Goal: Information Seeking & Learning: Learn about a topic

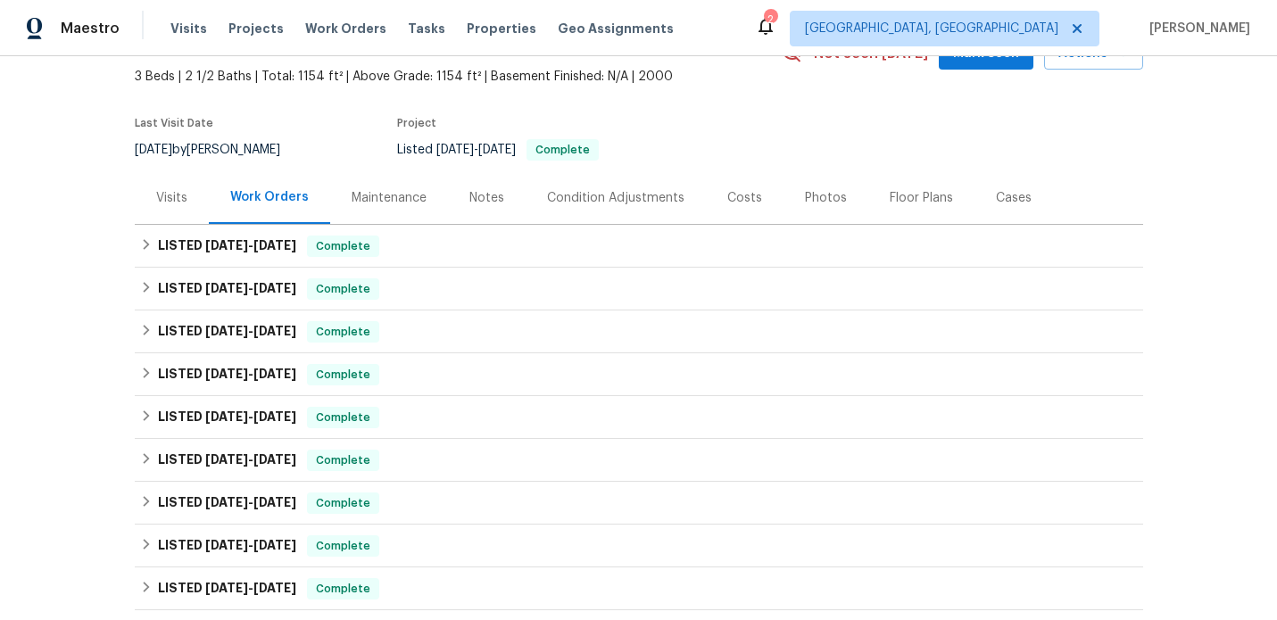
scroll to position [129, 0]
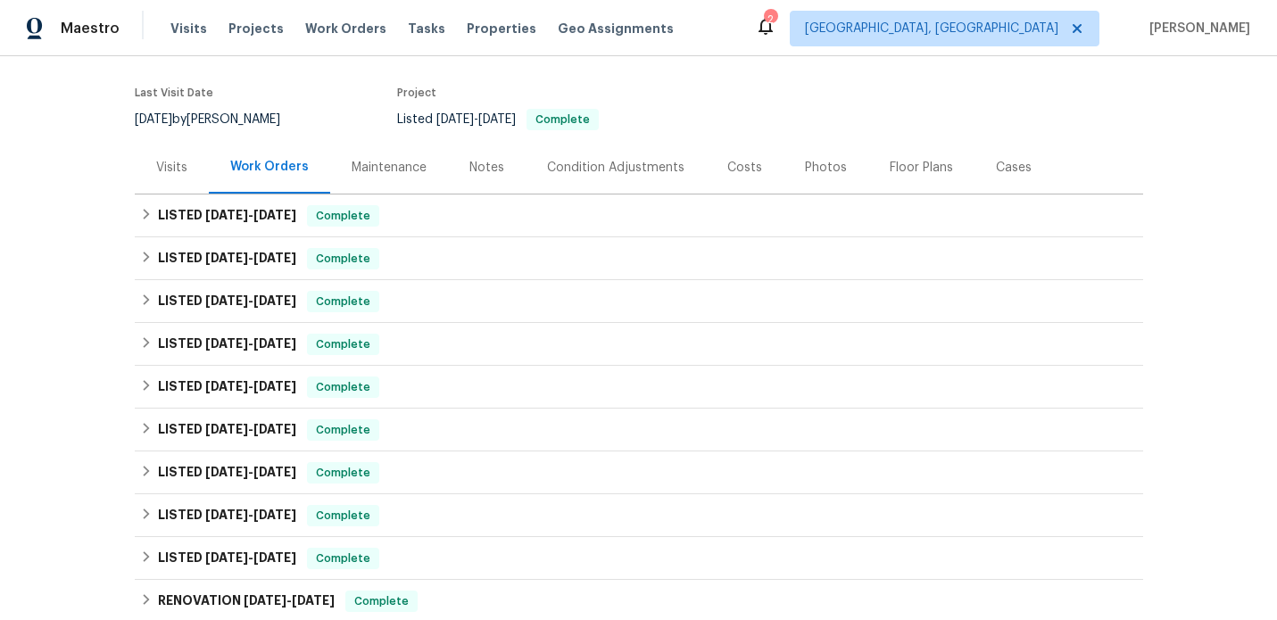
click at [161, 161] on div "Visits" at bounding box center [171, 168] width 31 height 18
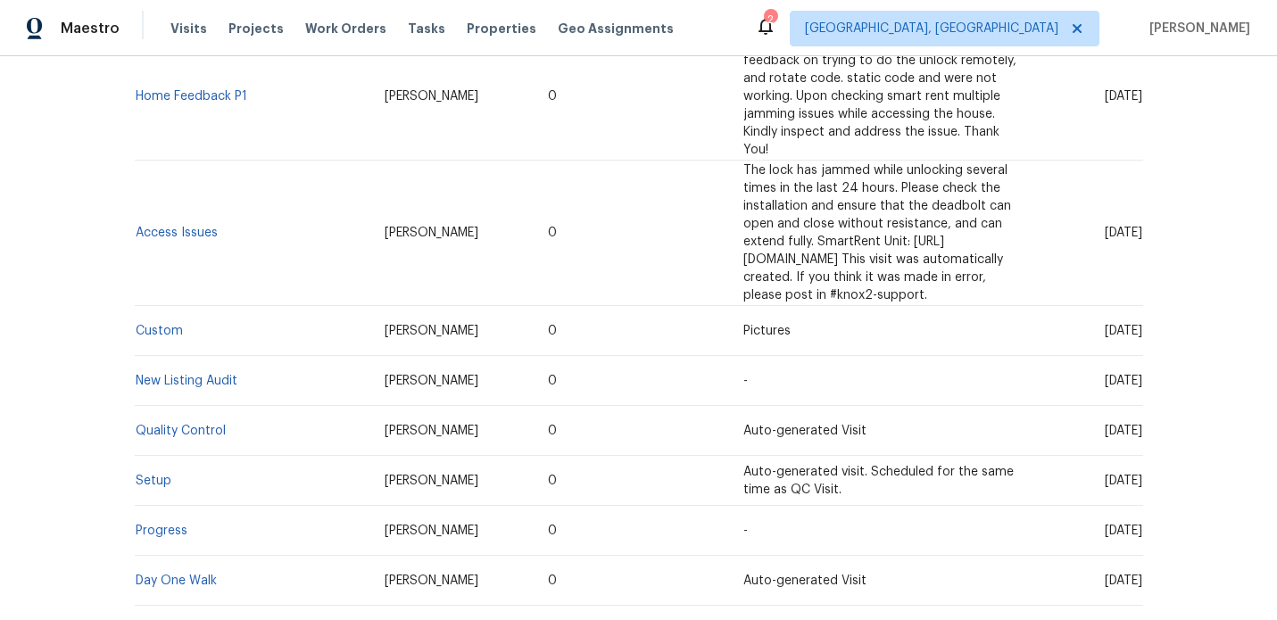
scroll to position [1386, 0]
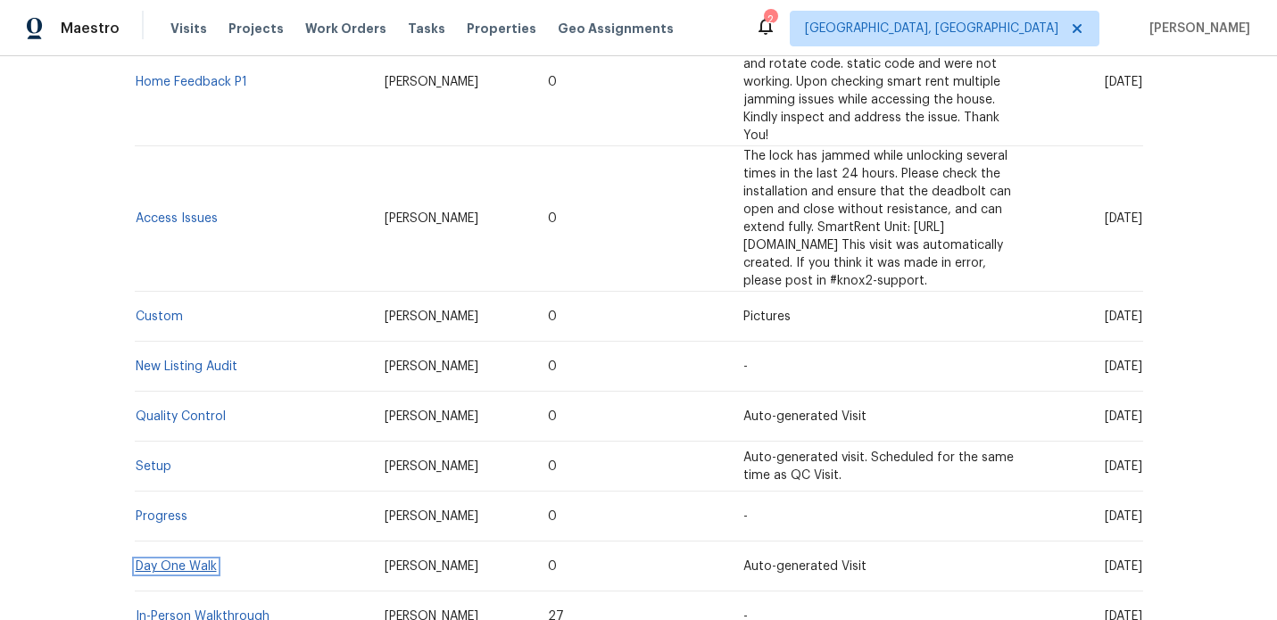
click at [189, 560] on link "Day One Walk" at bounding box center [176, 566] width 81 height 12
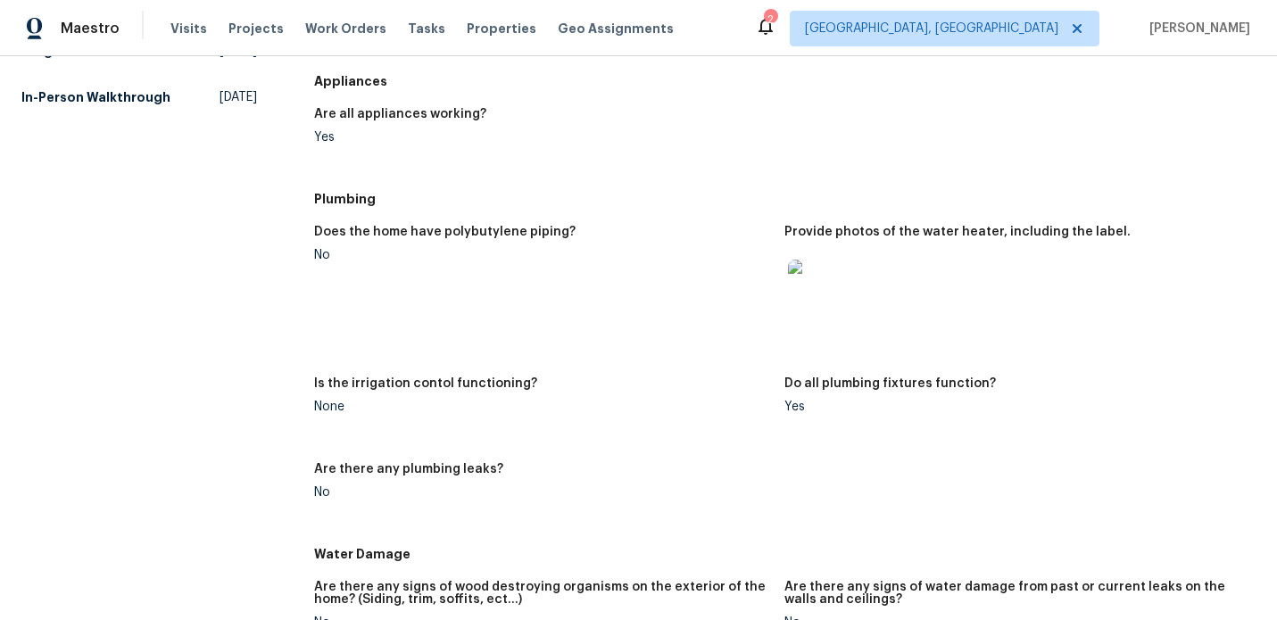
scroll to position [1145, 0]
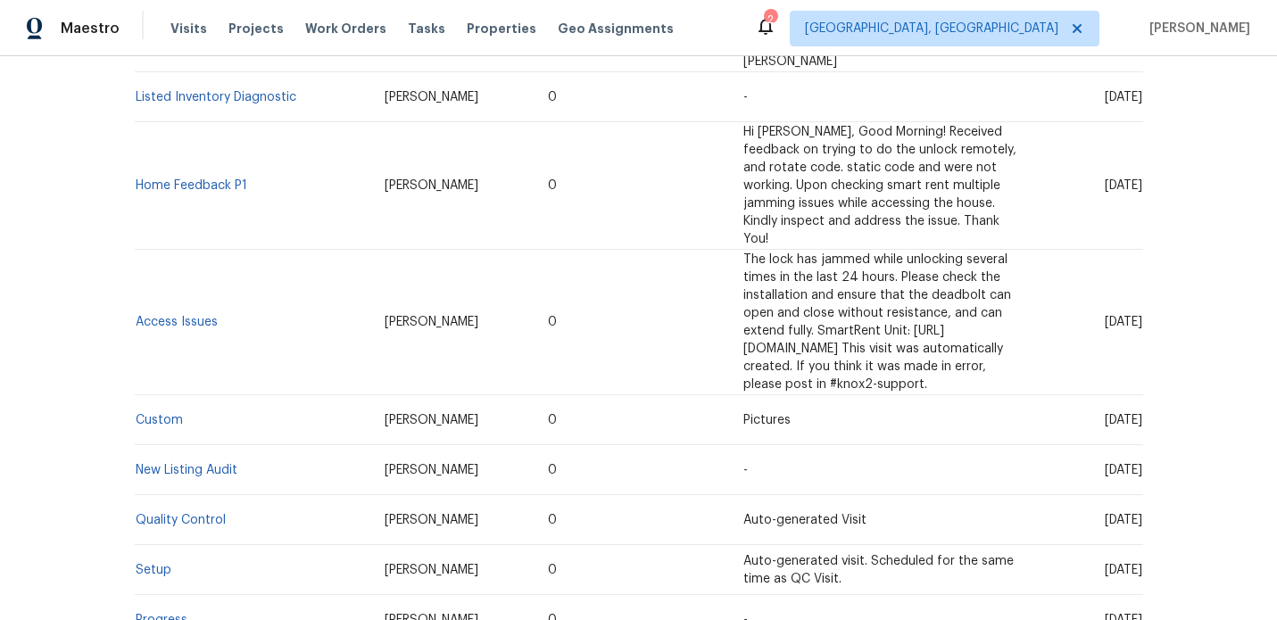
scroll to position [1386, 0]
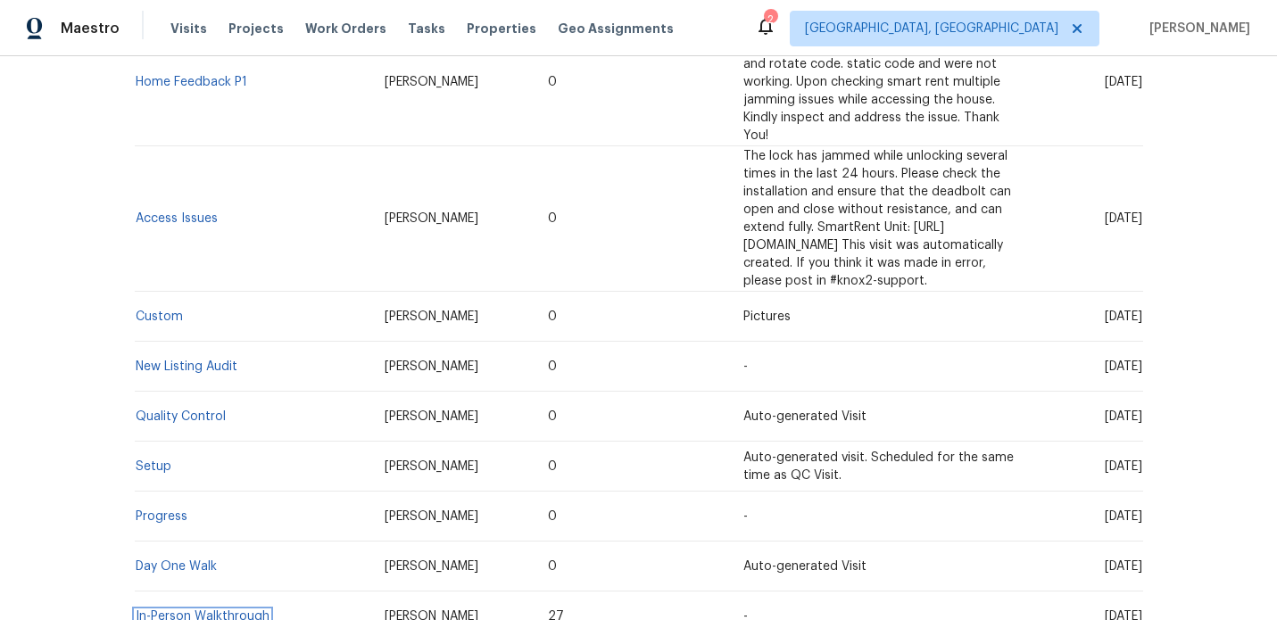
click at [213, 610] on link "In-Person Walkthrough" at bounding box center [203, 616] width 134 height 12
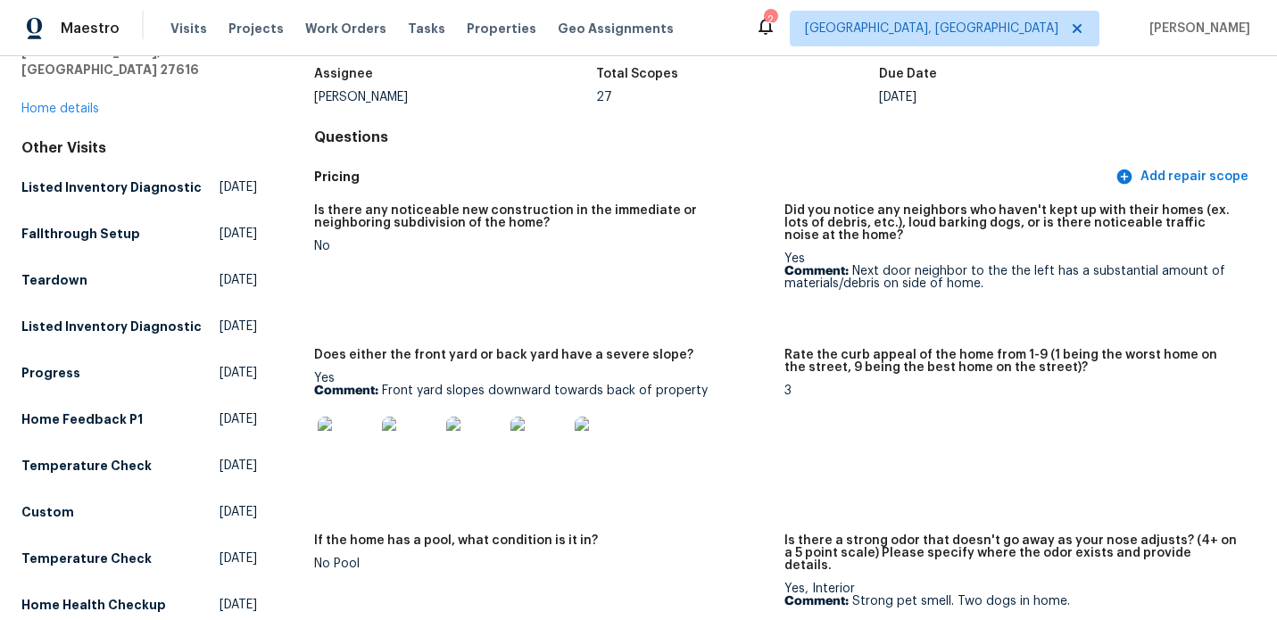
scroll to position [154, 0]
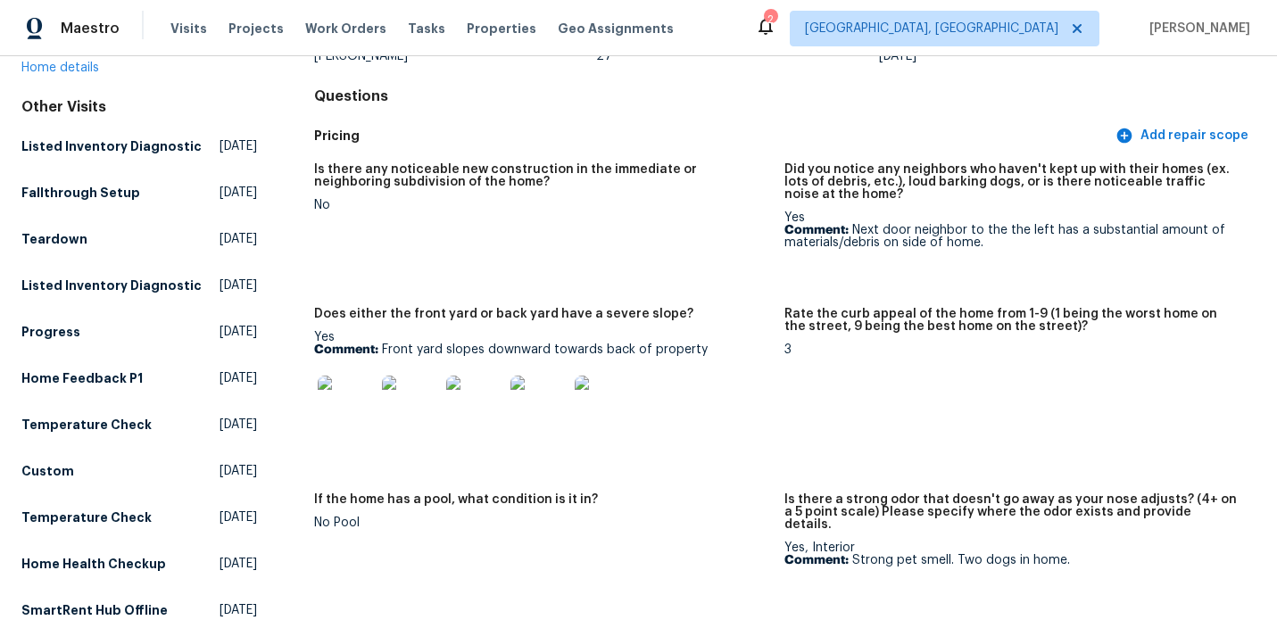
click at [345, 407] on img at bounding box center [346, 404] width 57 height 57
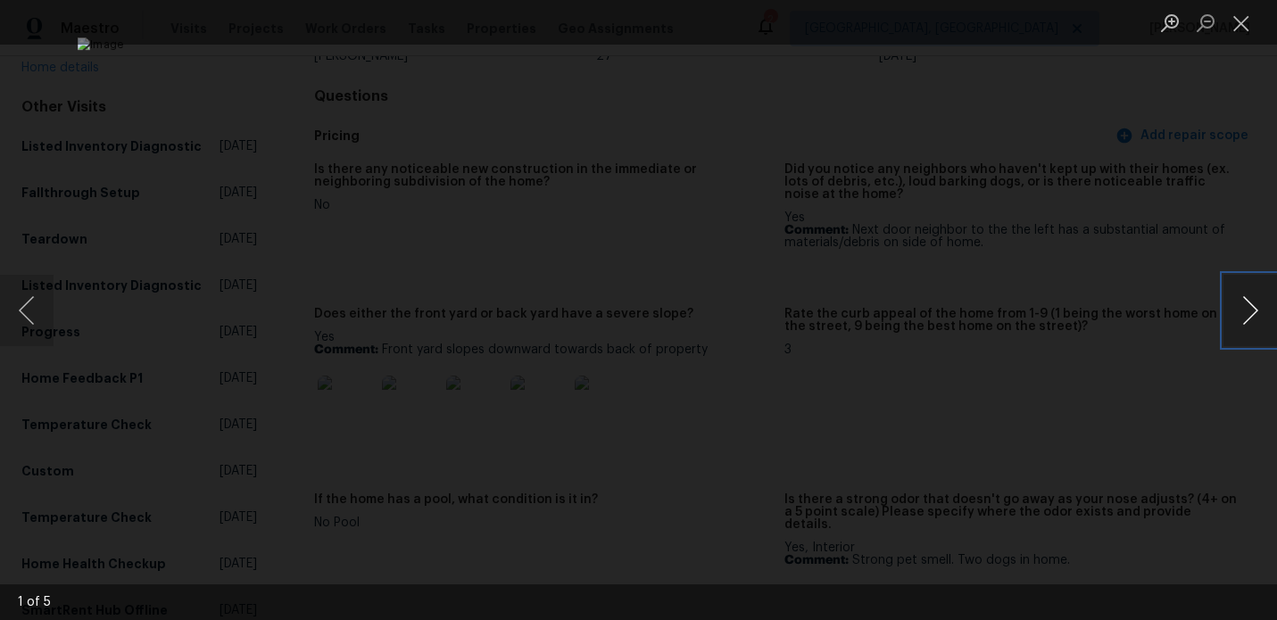
click at [1253, 310] on button "Next image" at bounding box center [1250, 310] width 54 height 71
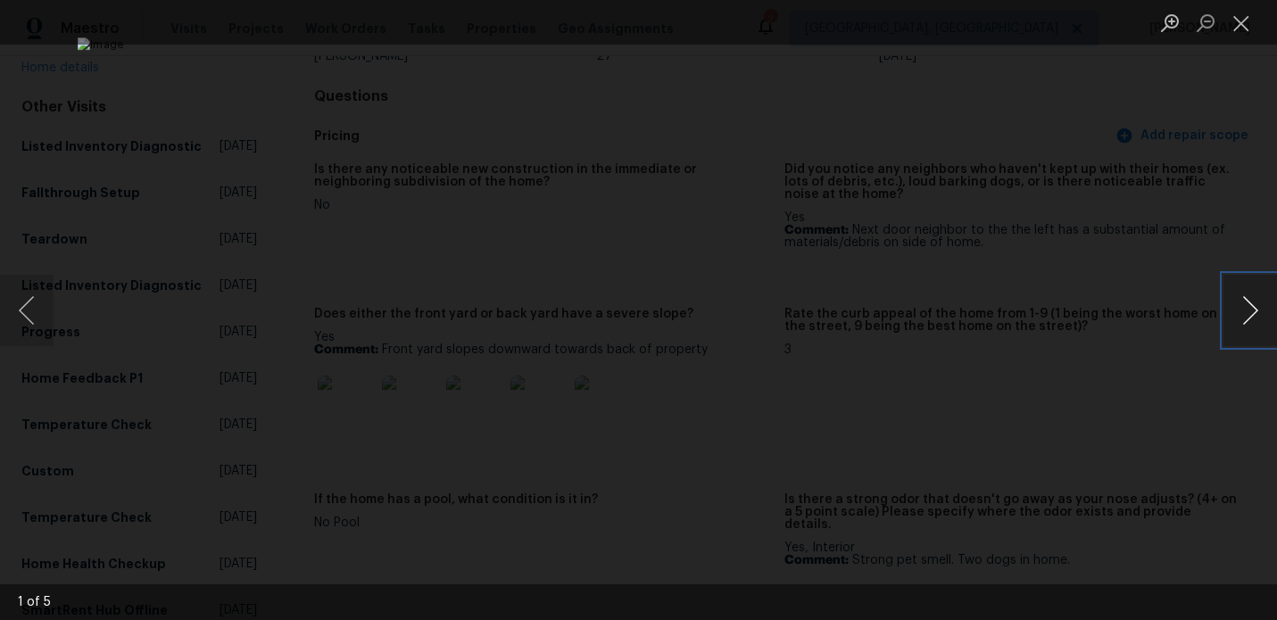
click at [1253, 310] on button "Next image" at bounding box center [1250, 310] width 54 height 71
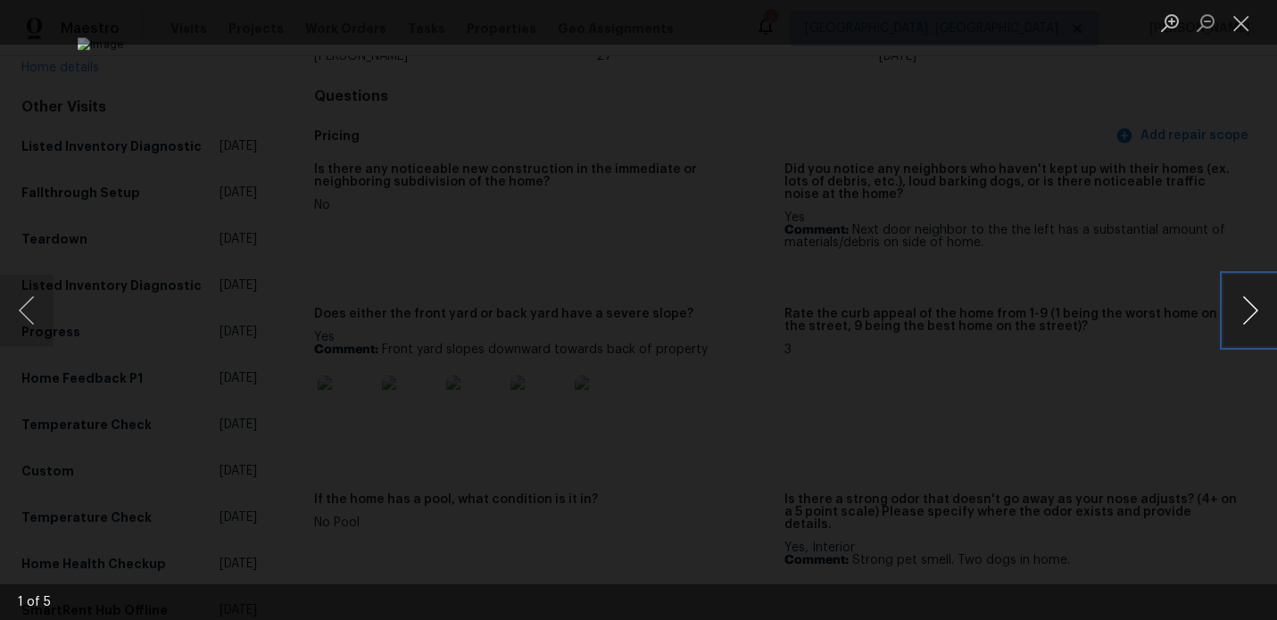
click at [1253, 310] on button "Next image" at bounding box center [1250, 310] width 54 height 71
click at [1241, 32] on button "Close lightbox" at bounding box center [1241, 22] width 36 height 31
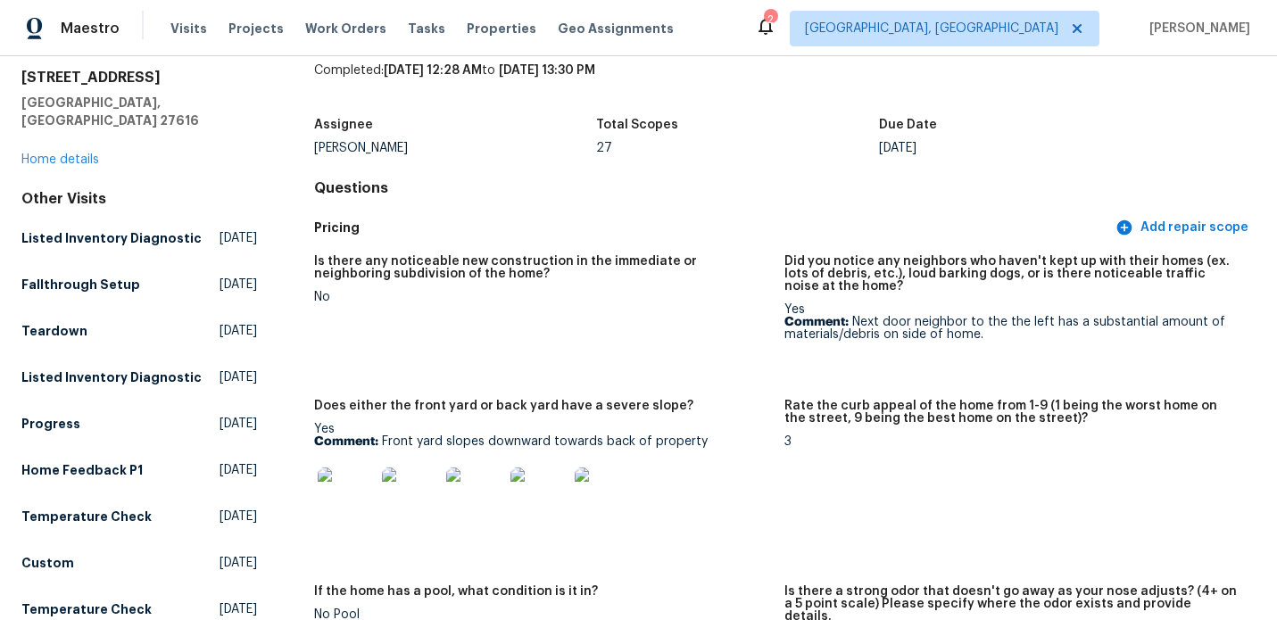
scroll to position [0, 0]
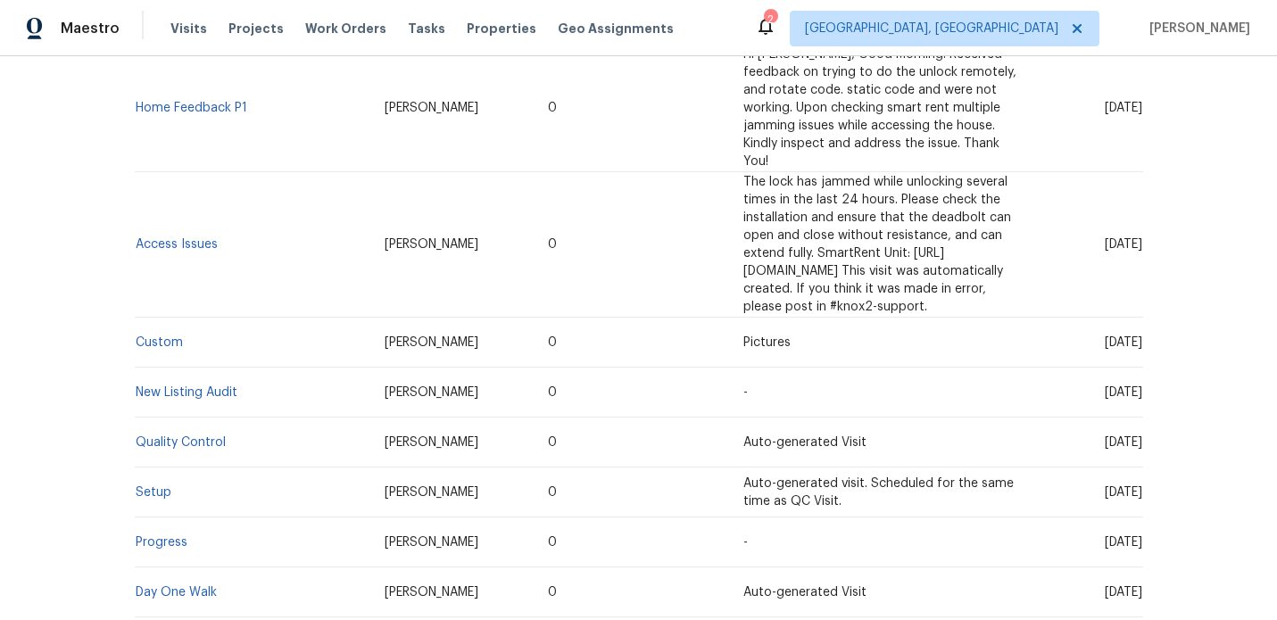
scroll to position [1368, 0]
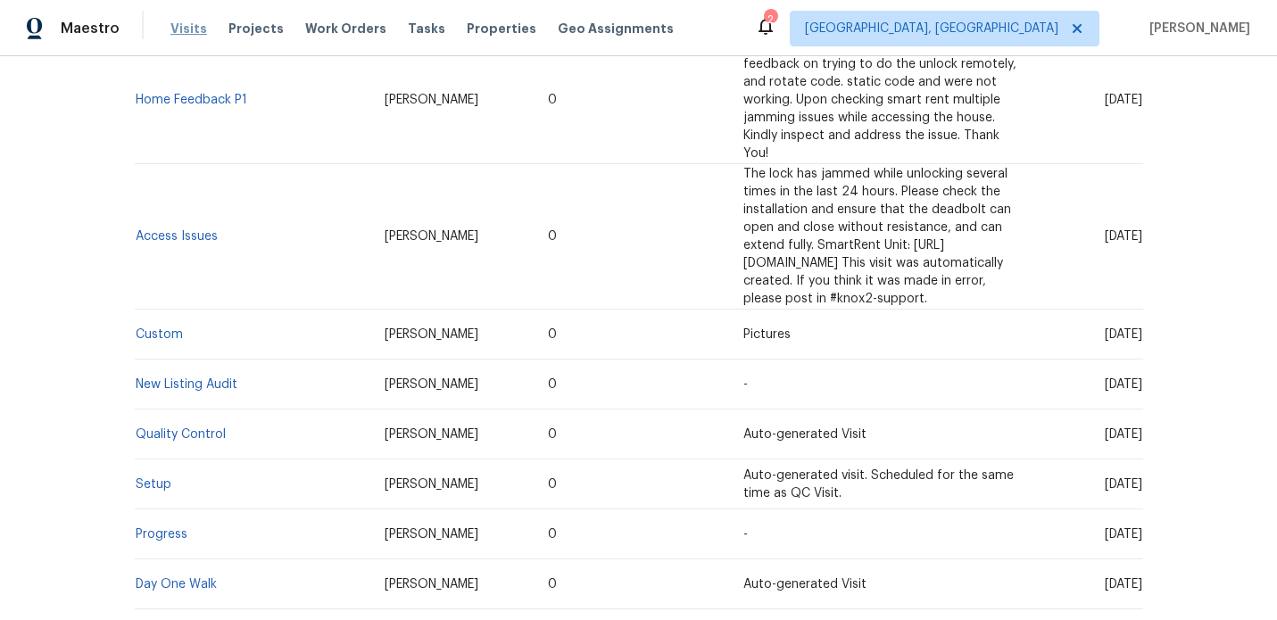
click at [172, 26] on span "Visits" at bounding box center [188, 29] width 37 height 18
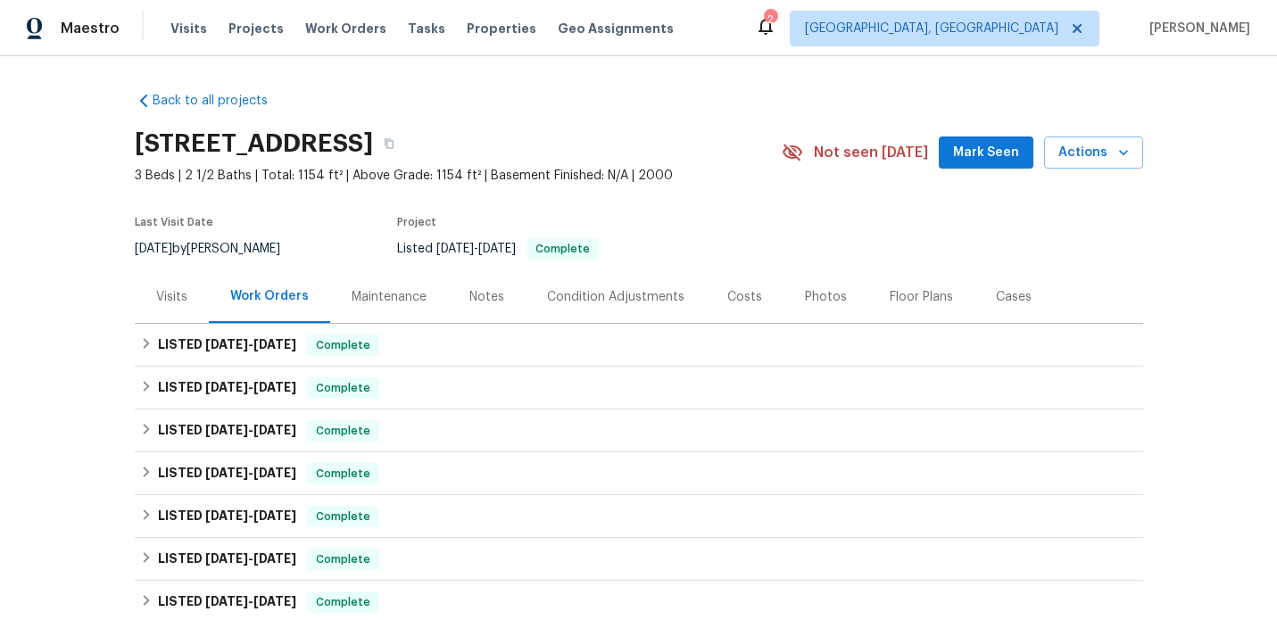
click at [161, 291] on div "Visits" at bounding box center [171, 297] width 31 height 18
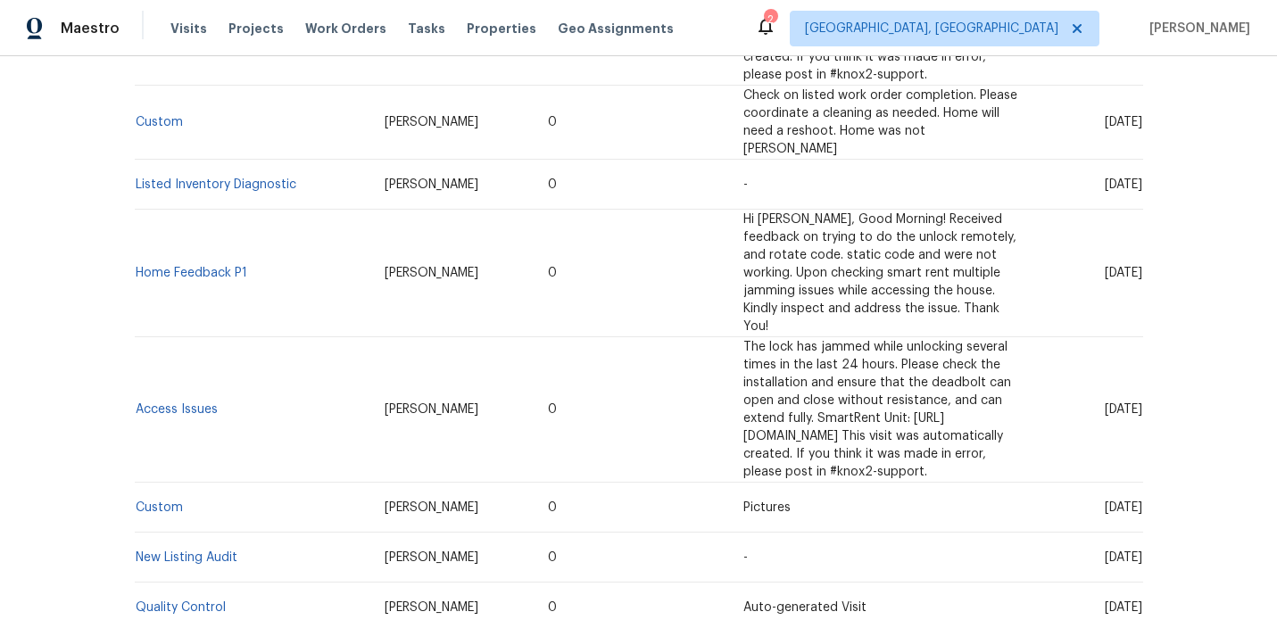
scroll to position [1386, 0]
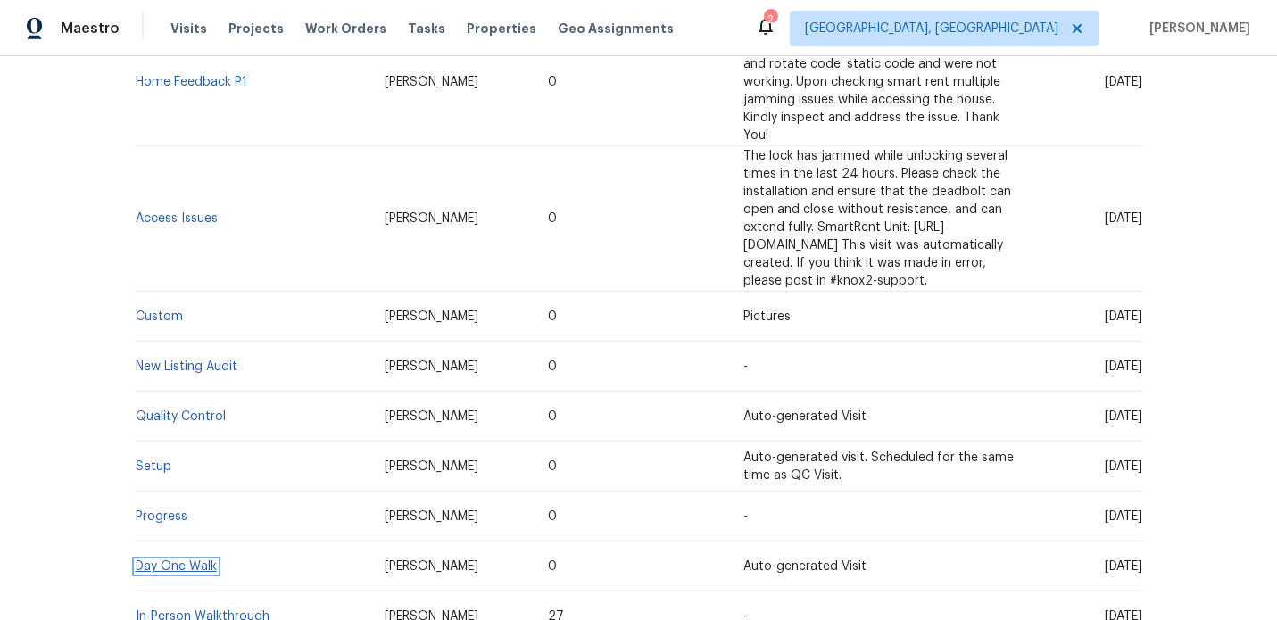
click at [184, 560] on link "Day One Walk" at bounding box center [176, 566] width 81 height 12
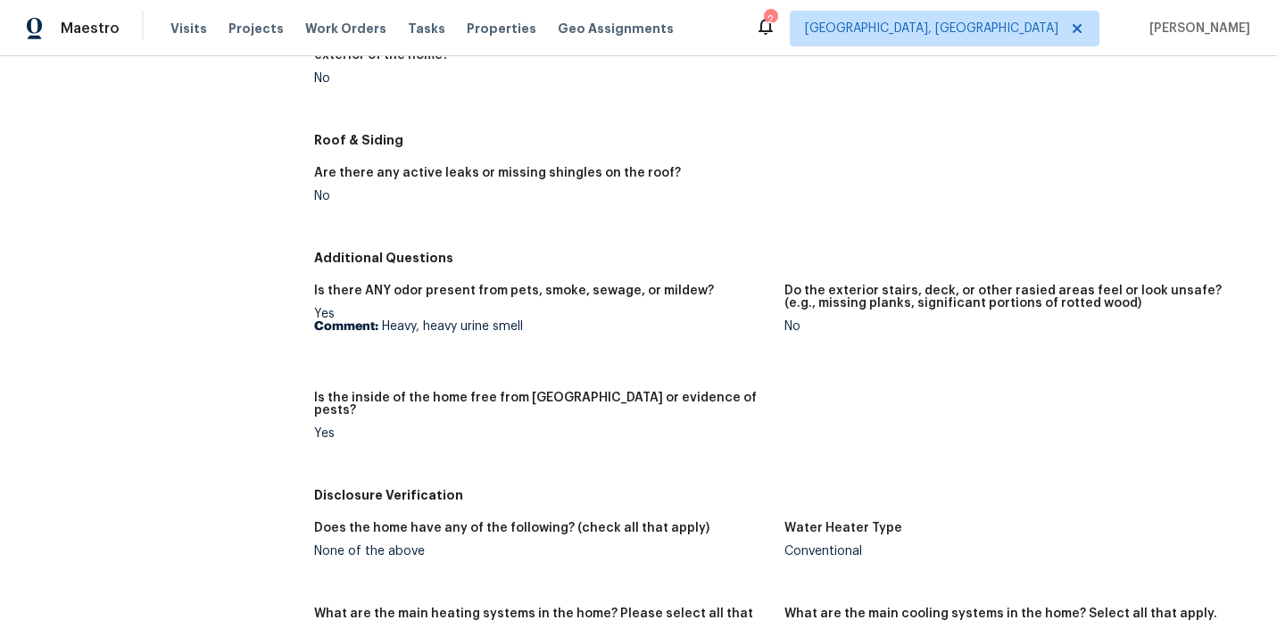
scroll to position [1782, 0]
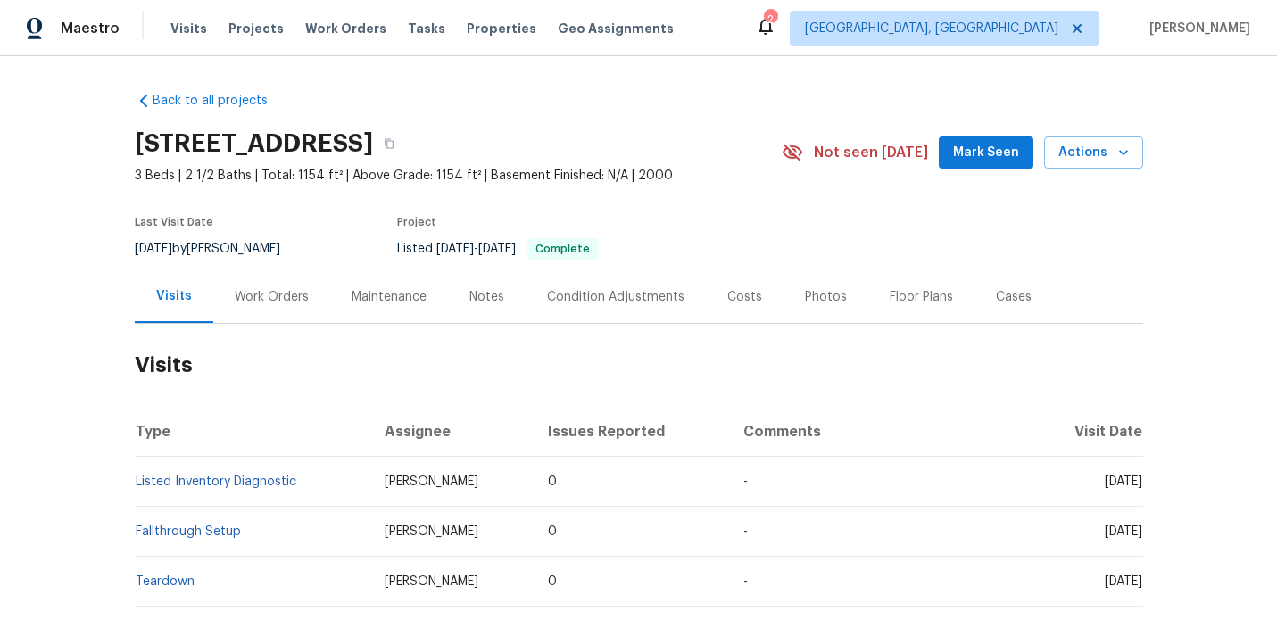
click at [252, 298] on div "Work Orders" at bounding box center [272, 297] width 74 height 18
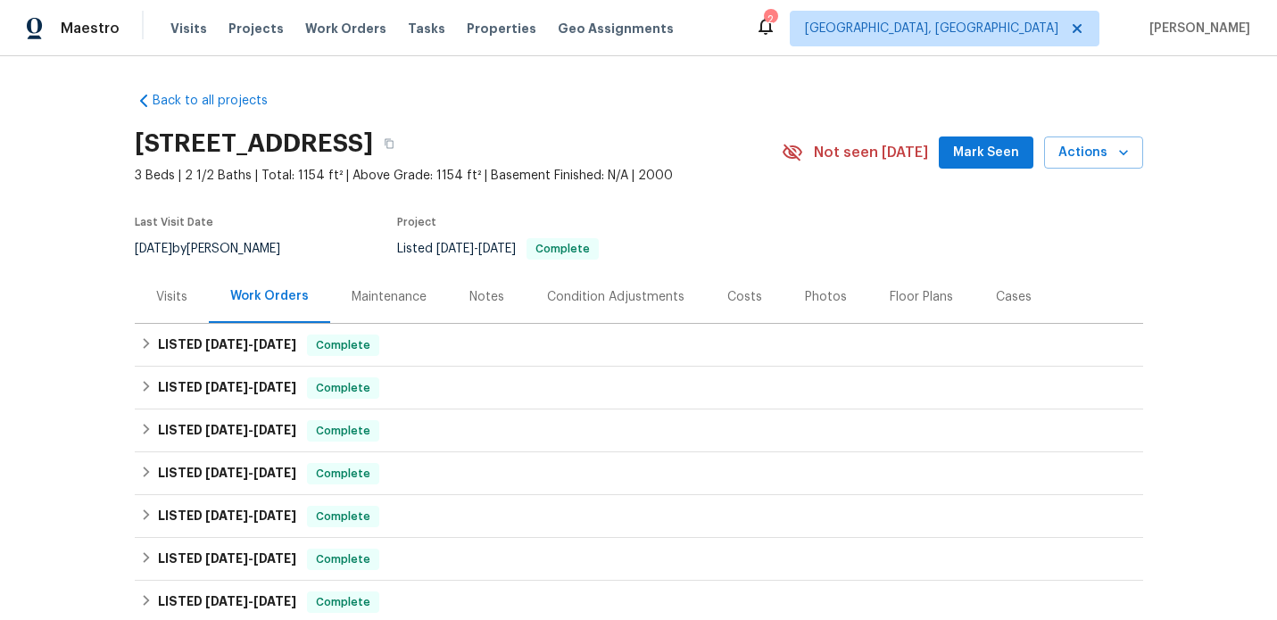
scroll to position [5, 0]
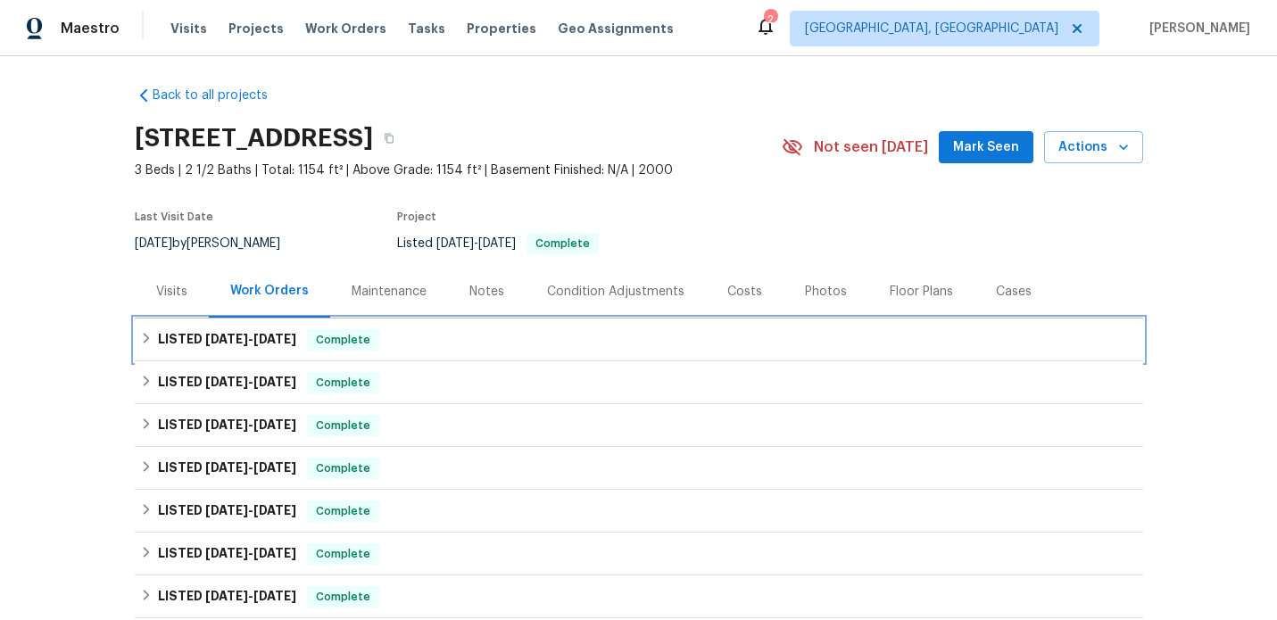
click at [237, 339] on span "[DATE]" at bounding box center [226, 339] width 43 height 12
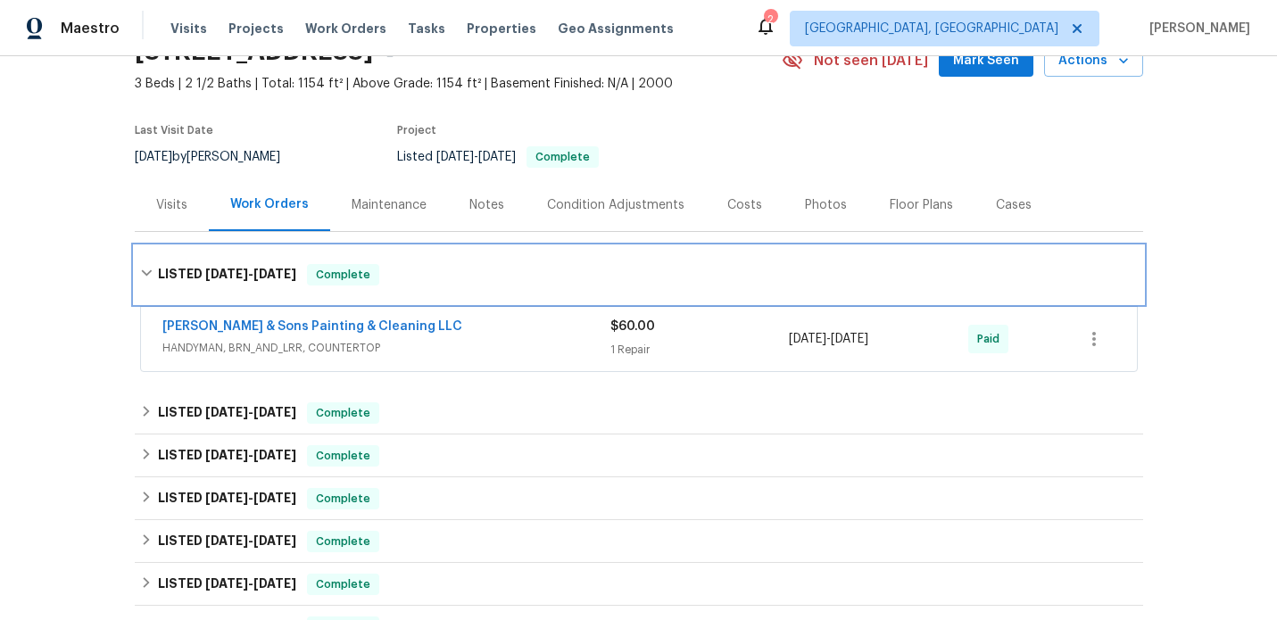
scroll to position [101, 0]
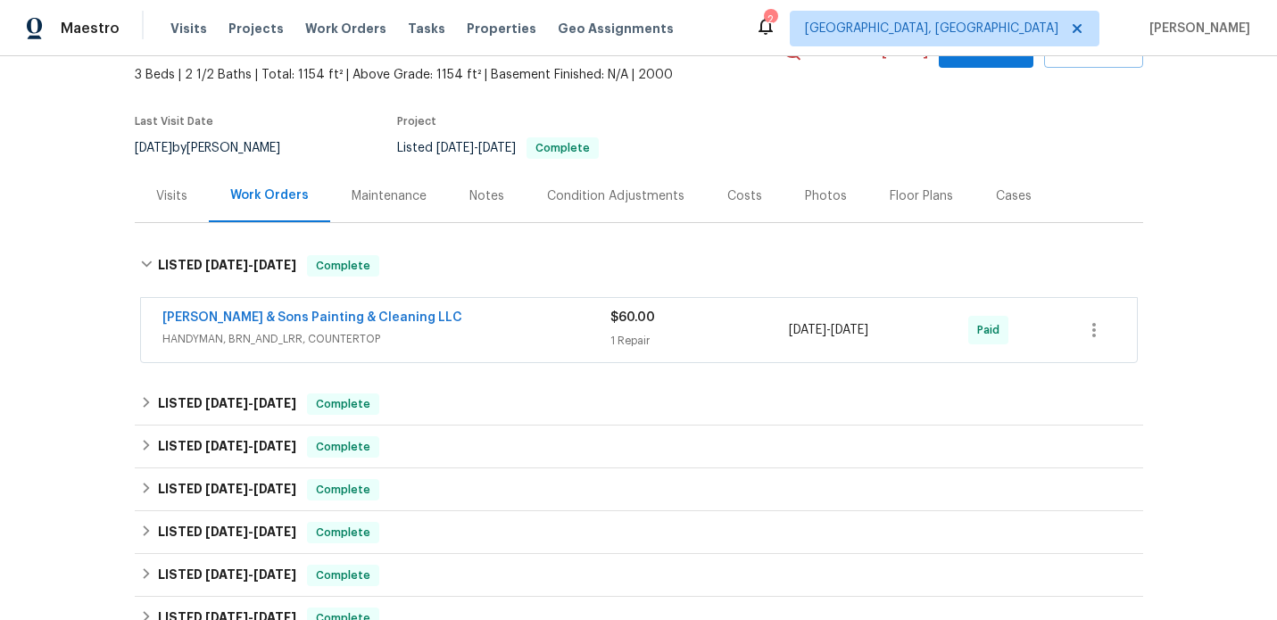
click at [327, 310] on span "Hodge & Sons Painting & Cleaning LLC" at bounding box center [312, 318] width 300 height 18
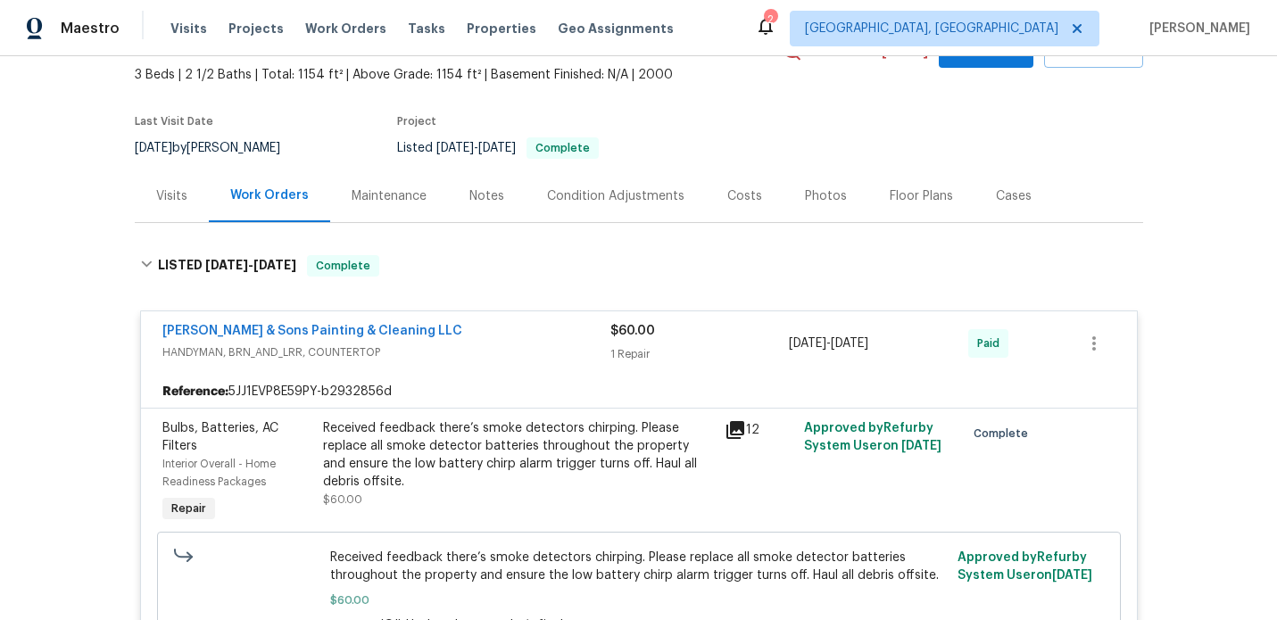
click at [407, 333] on div "Hodge & Sons Painting & Cleaning LLC" at bounding box center [386, 332] width 448 height 21
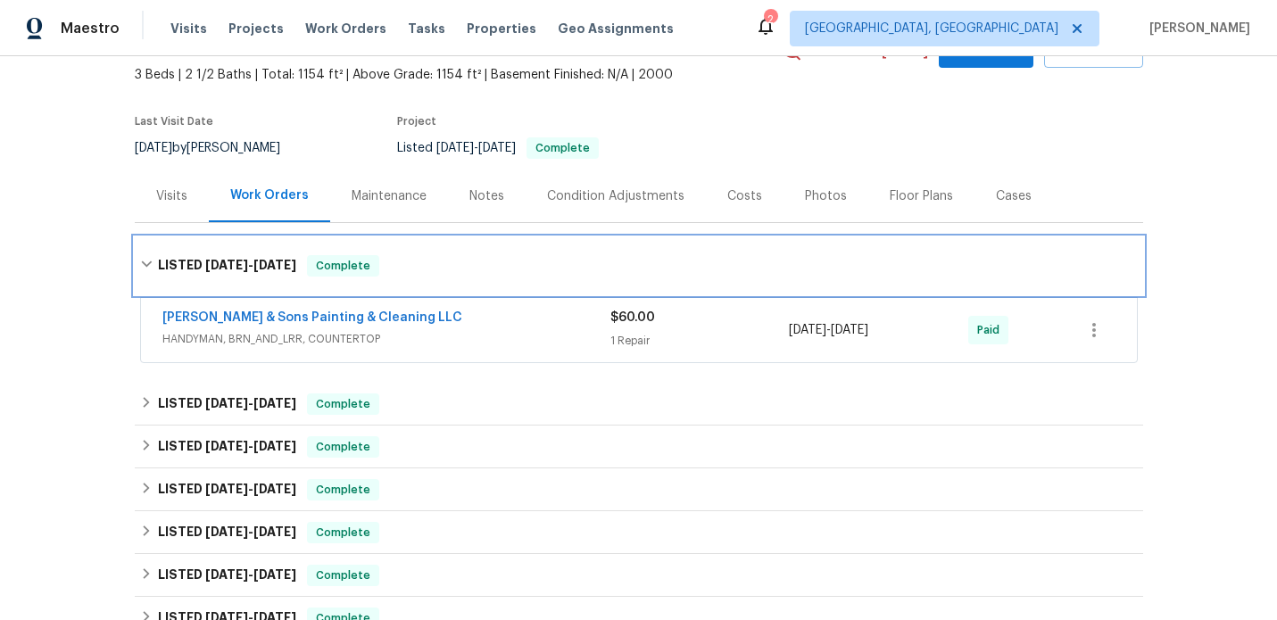
click at [187, 263] on h6 "LISTED 7/23/25 - 7/24/25" at bounding box center [227, 265] width 138 height 21
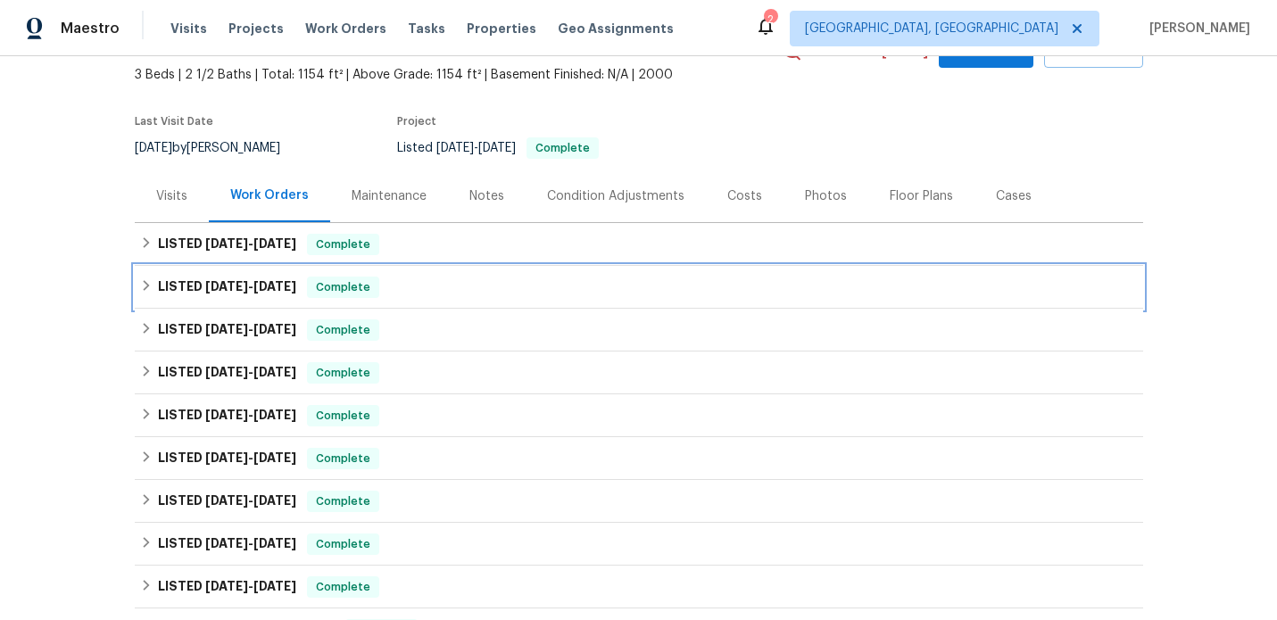
click at [199, 286] on h6 "LISTED 5/12/25 - 5/22/25" at bounding box center [227, 287] width 138 height 21
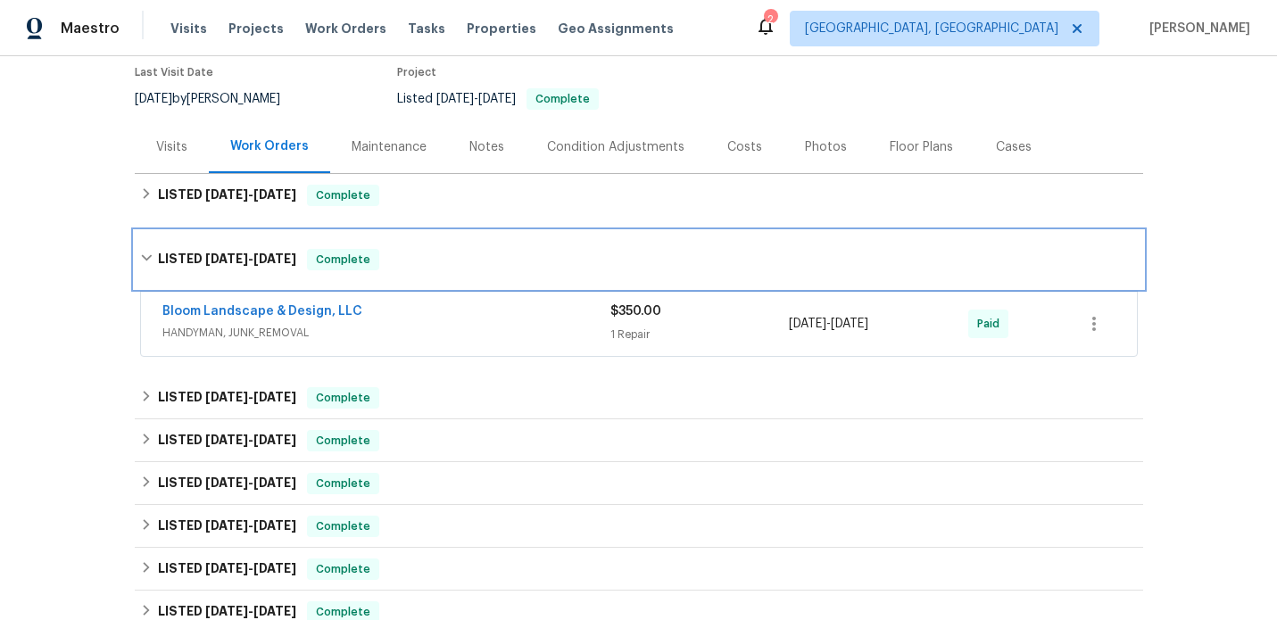
scroll to position [167, 0]
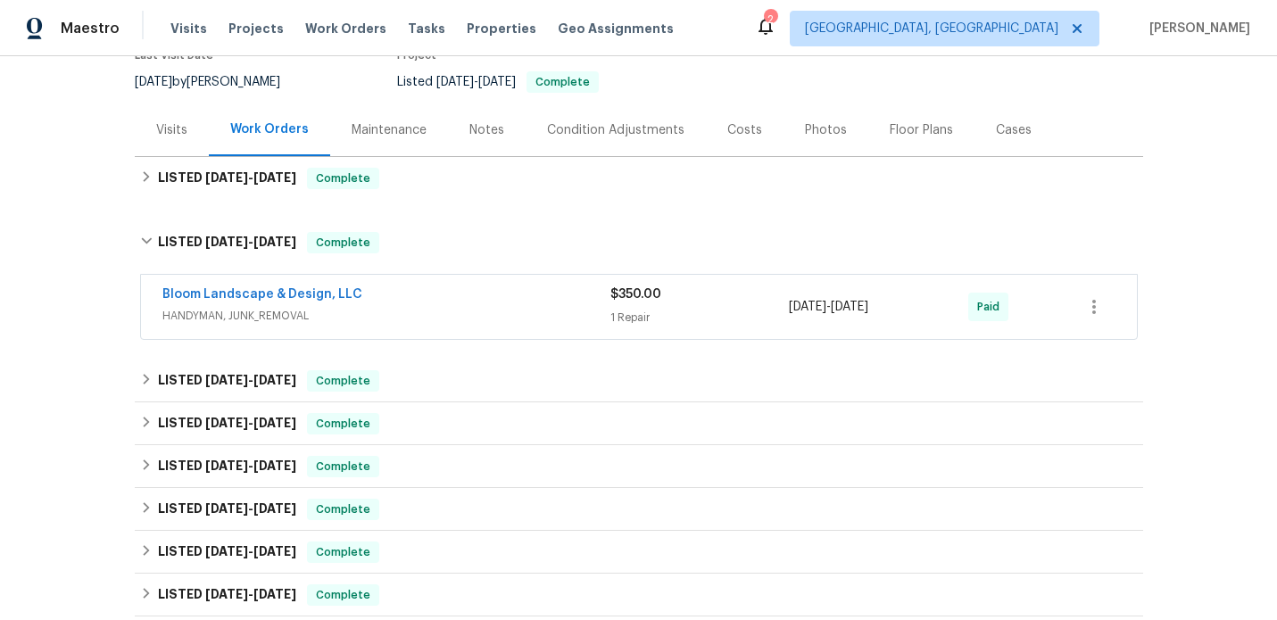
click at [369, 311] on span "HANDYMAN, JUNK_REMOVAL" at bounding box center [386, 316] width 448 height 18
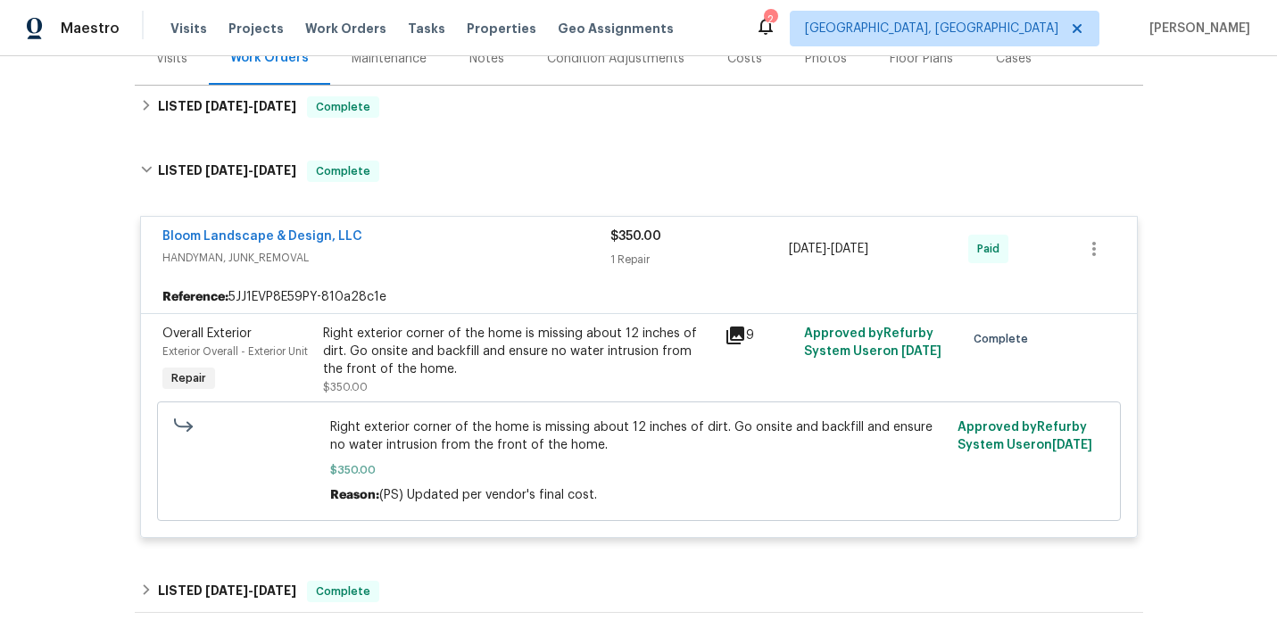
scroll to position [243, 0]
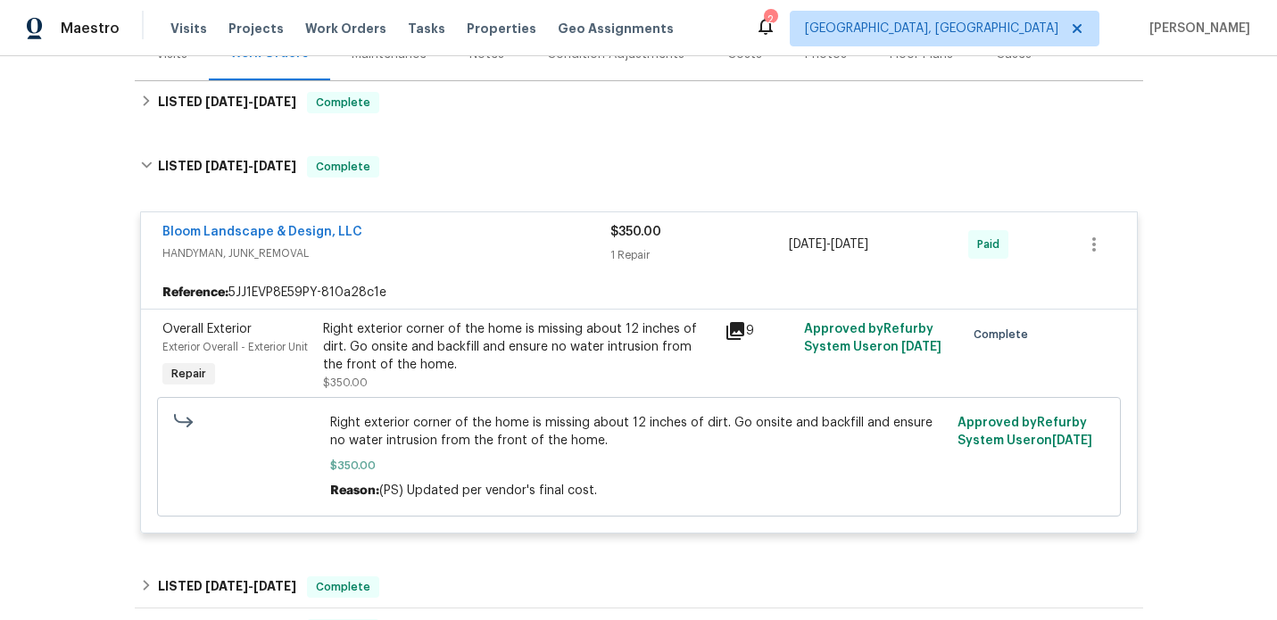
click at [732, 327] on icon at bounding box center [735, 331] width 18 height 18
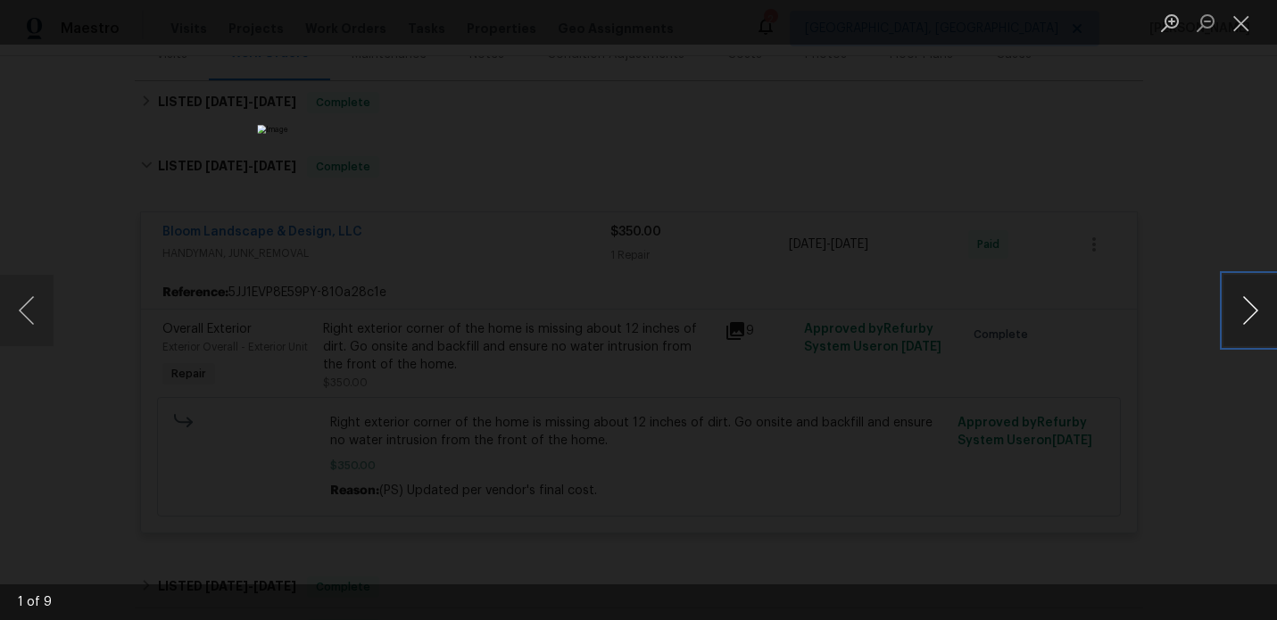
click at [1256, 316] on button "Next image" at bounding box center [1250, 310] width 54 height 71
click at [1257, 321] on button "Next image" at bounding box center [1250, 310] width 54 height 71
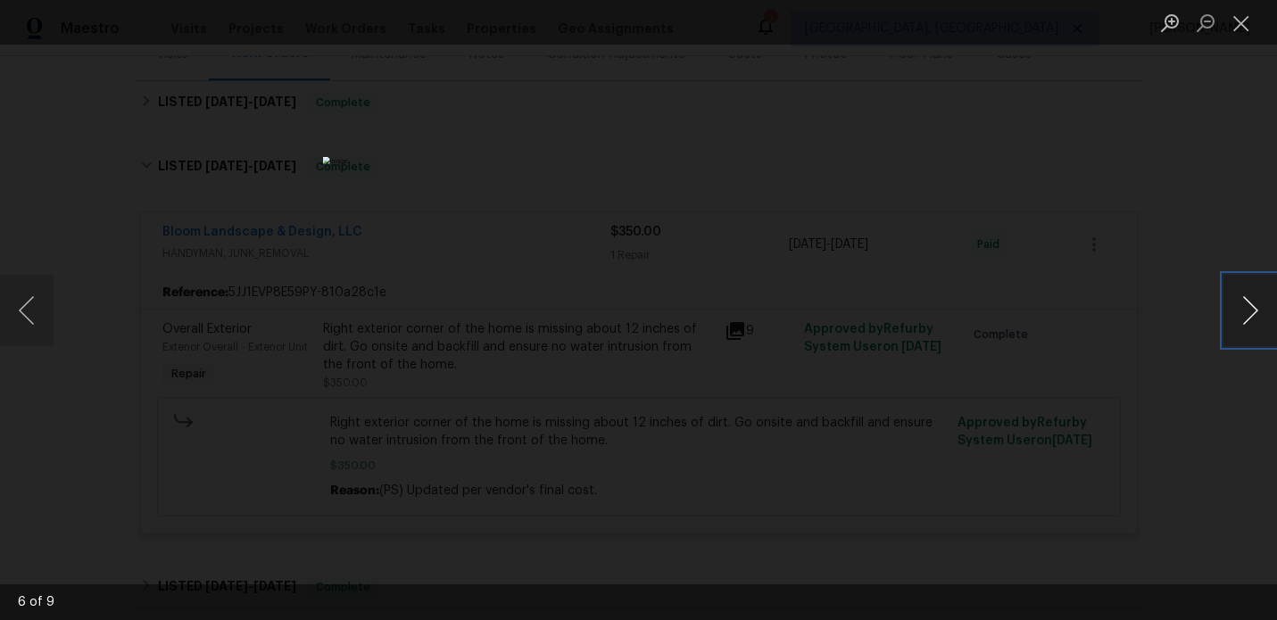
click at [1257, 321] on button "Next image" at bounding box center [1250, 310] width 54 height 71
click at [1238, 32] on button "Close lightbox" at bounding box center [1241, 22] width 36 height 31
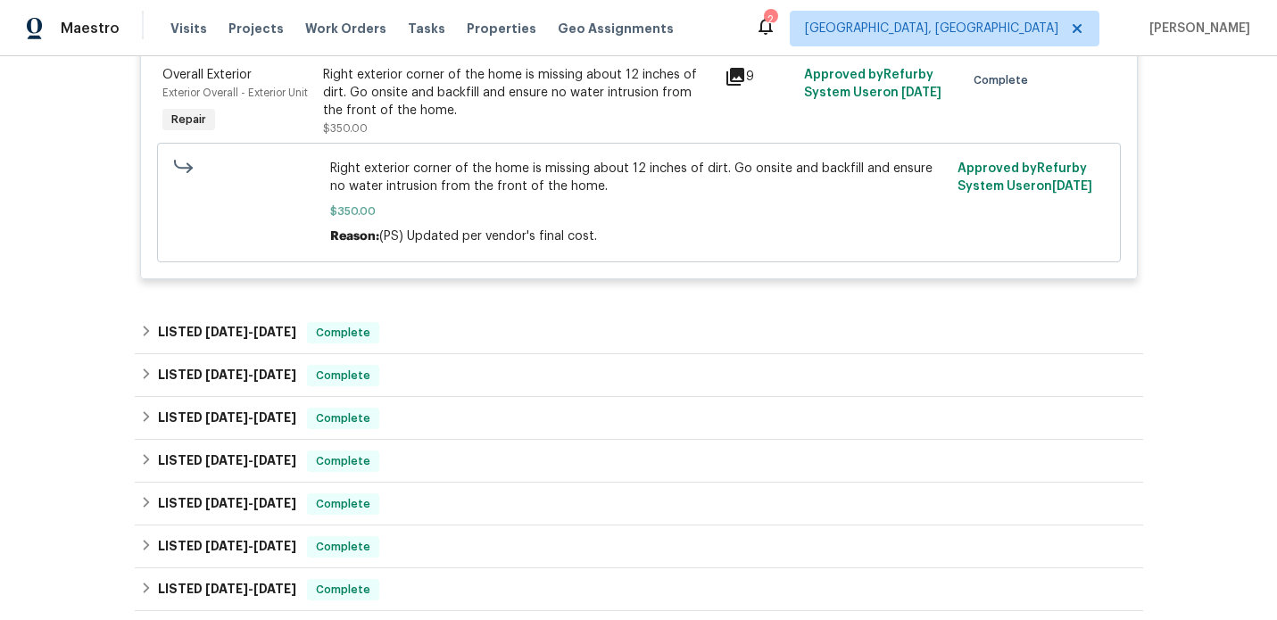
scroll to position [599, 0]
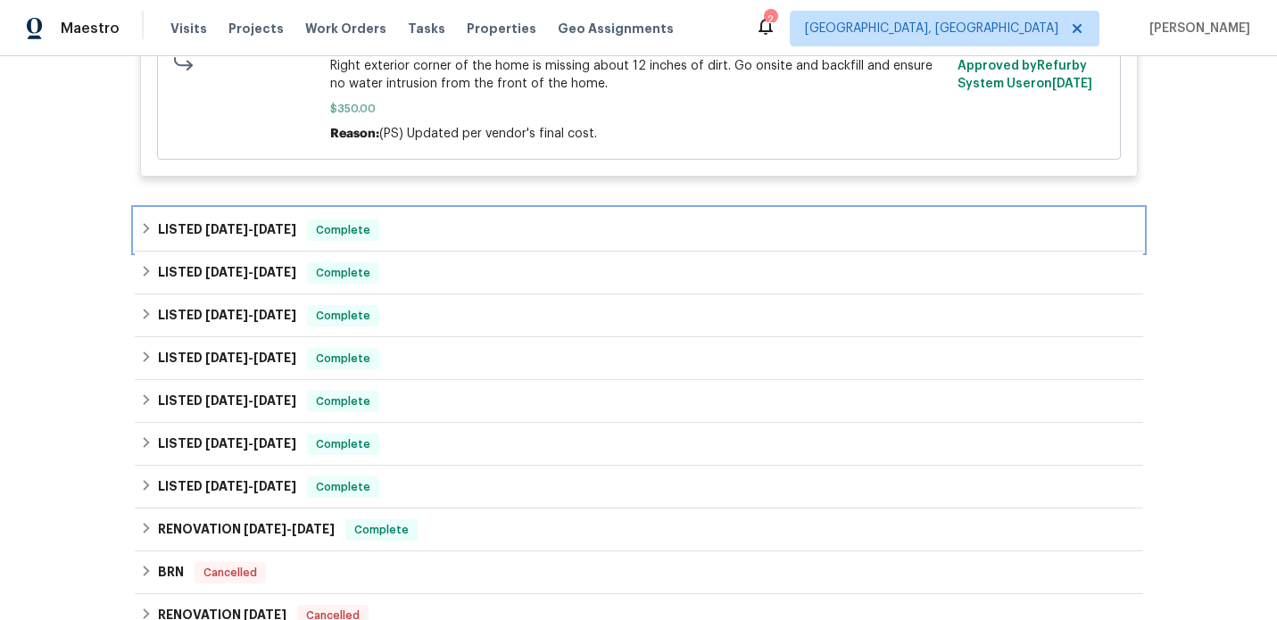
click at [227, 231] on span "4/1/25" at bounding box center [226, 229] width 43 height 12
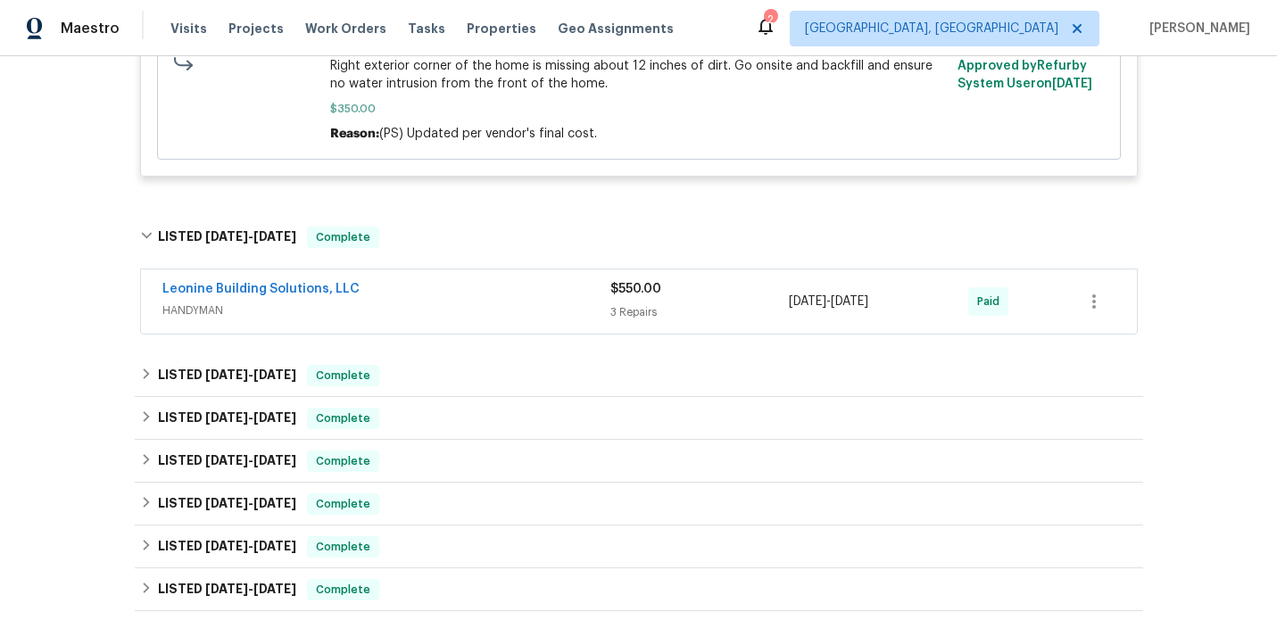
click at [425, 303] on span "HANDYMAN" at bounding box center [386, 311] width 448 height 18
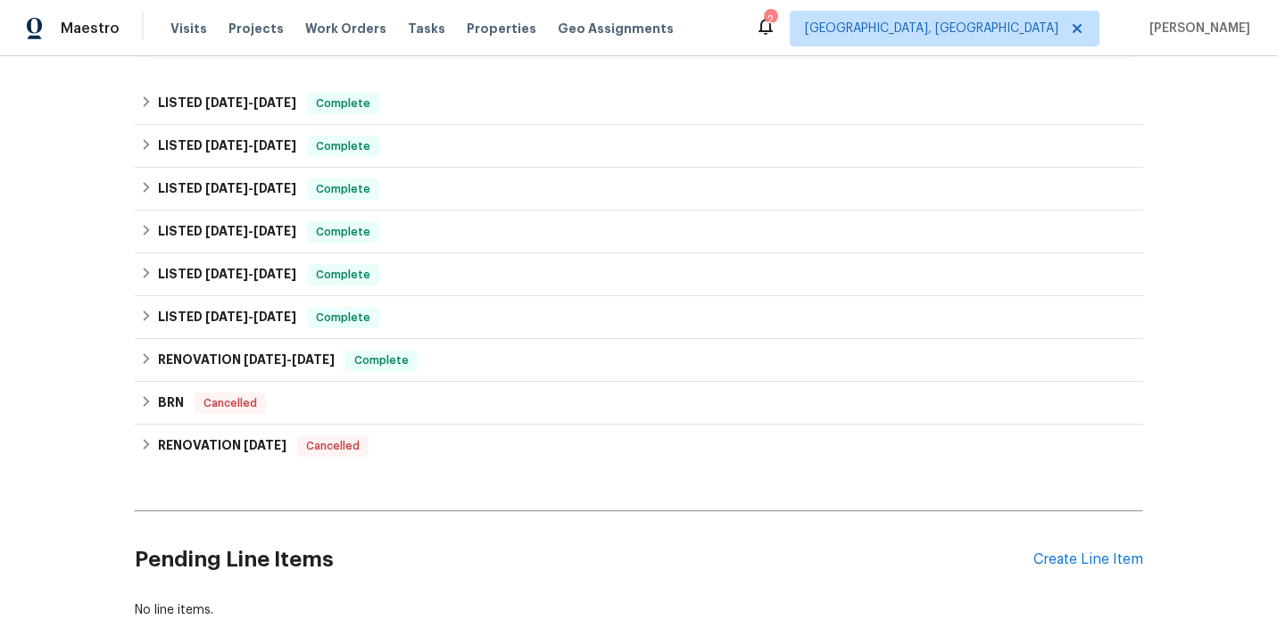
scroll to position [2178, 0]
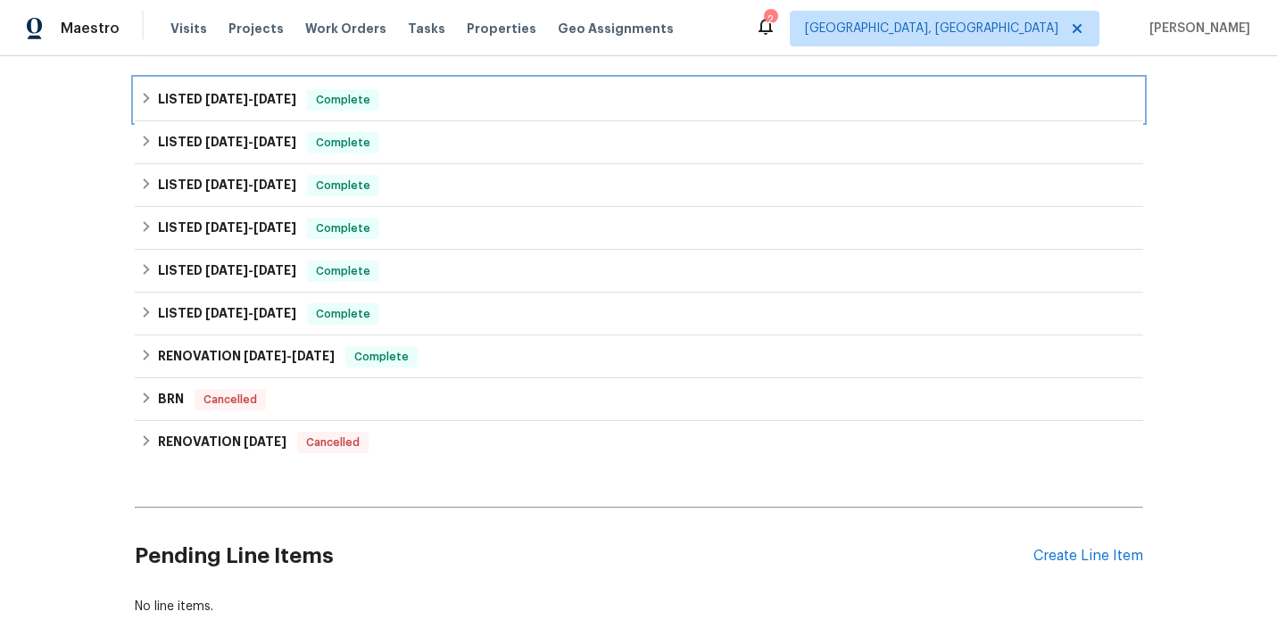
click at [480, 111] on div "LISTED 2/25/25 - 2/26/25 Complete" at bounding box center [638, 99] width 997 height 21
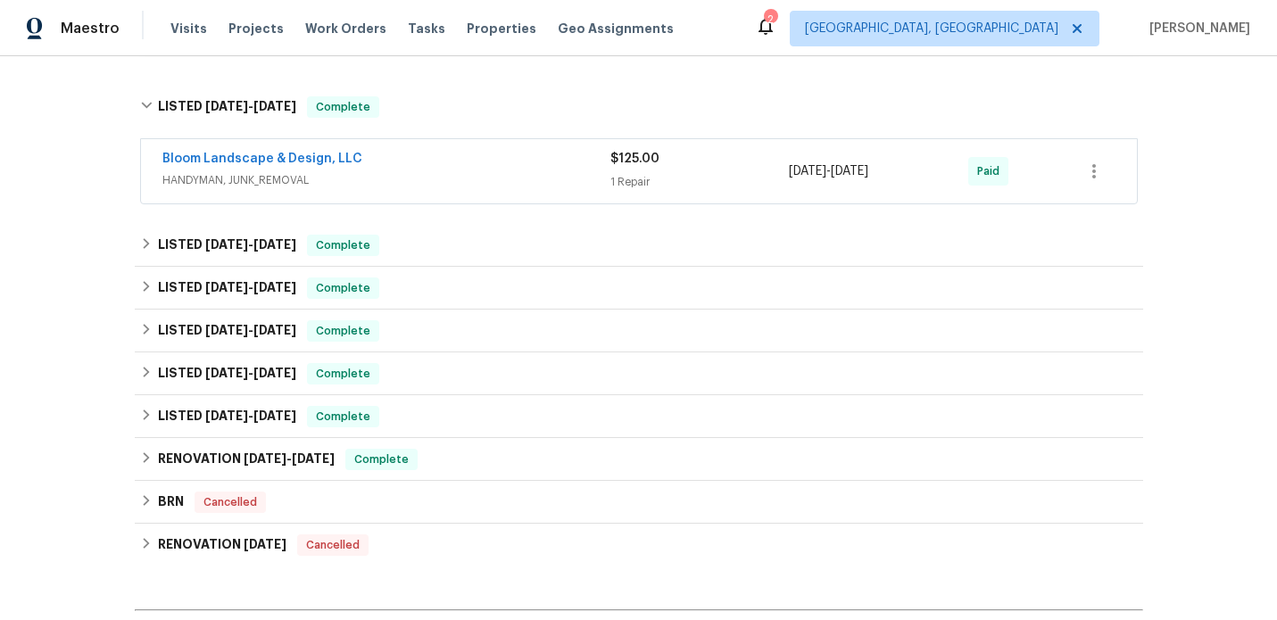
click at [490, 169] on div "Bloom Landscape & Design, LLC" at bounding box center [386, 160] width 448 height 21
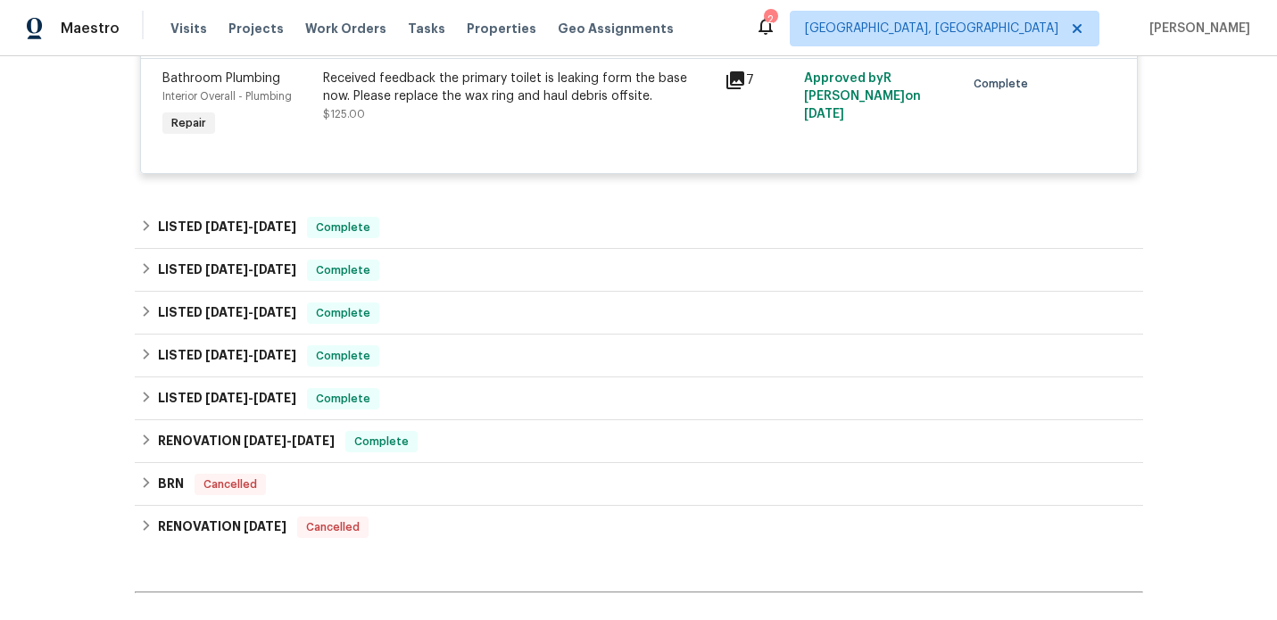
scroll to position [2400, 0]
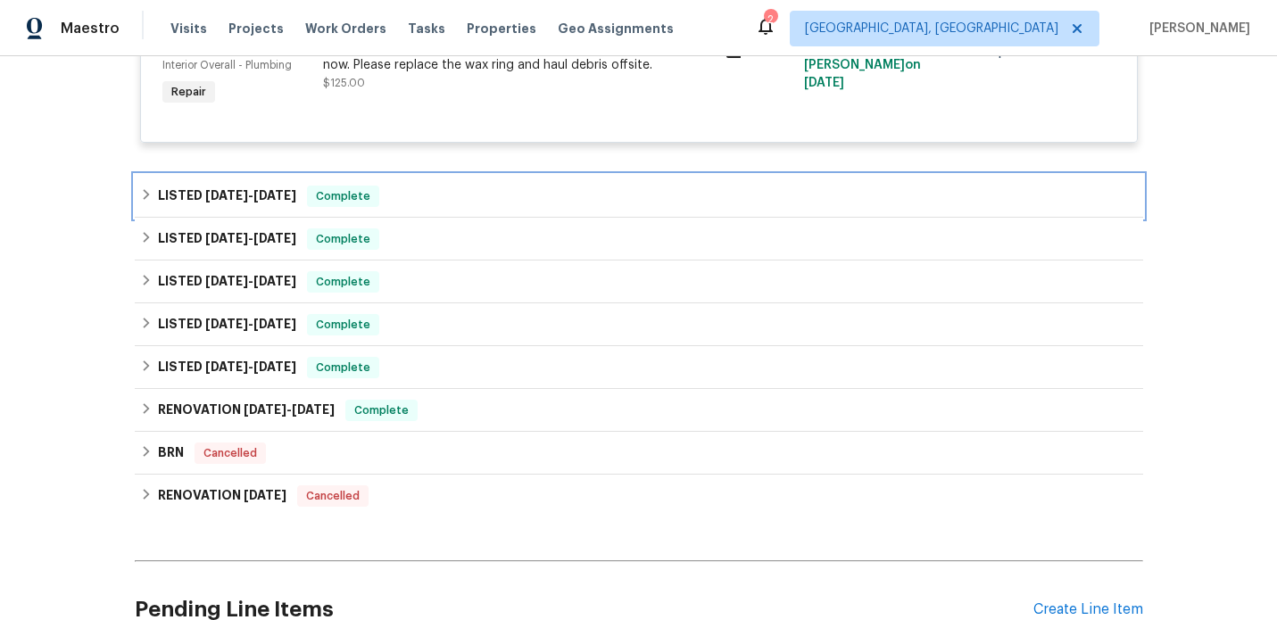
click at [272, 202] on span "2/12/25" at bounding box center [274, 195] width 43 height 12
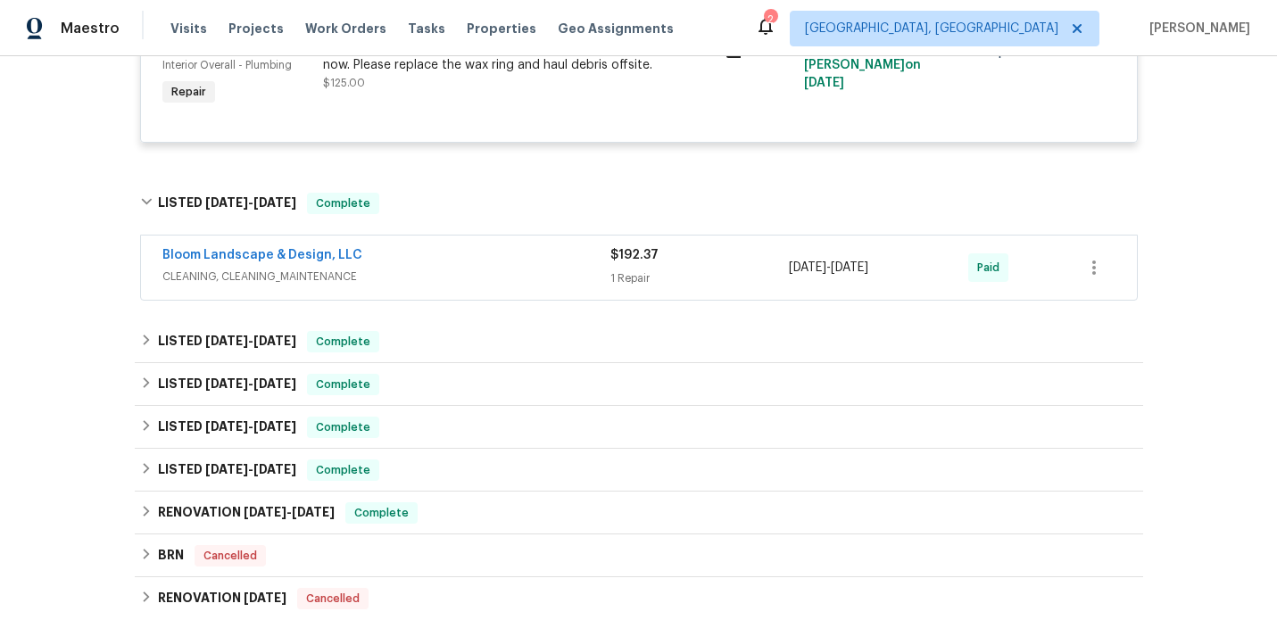
click at [409, 268] on div "Bloom Landscape & Design, LLC" at bounding box center [386, 256] width 448 height 21
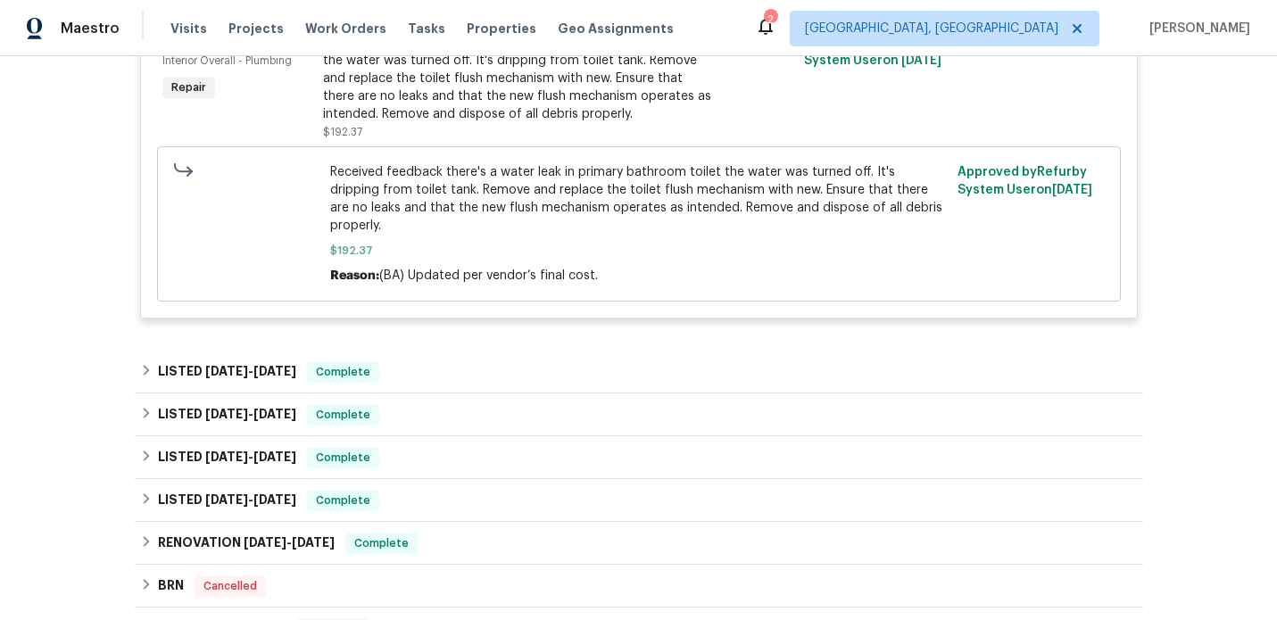
scroll to position [2771, 0]
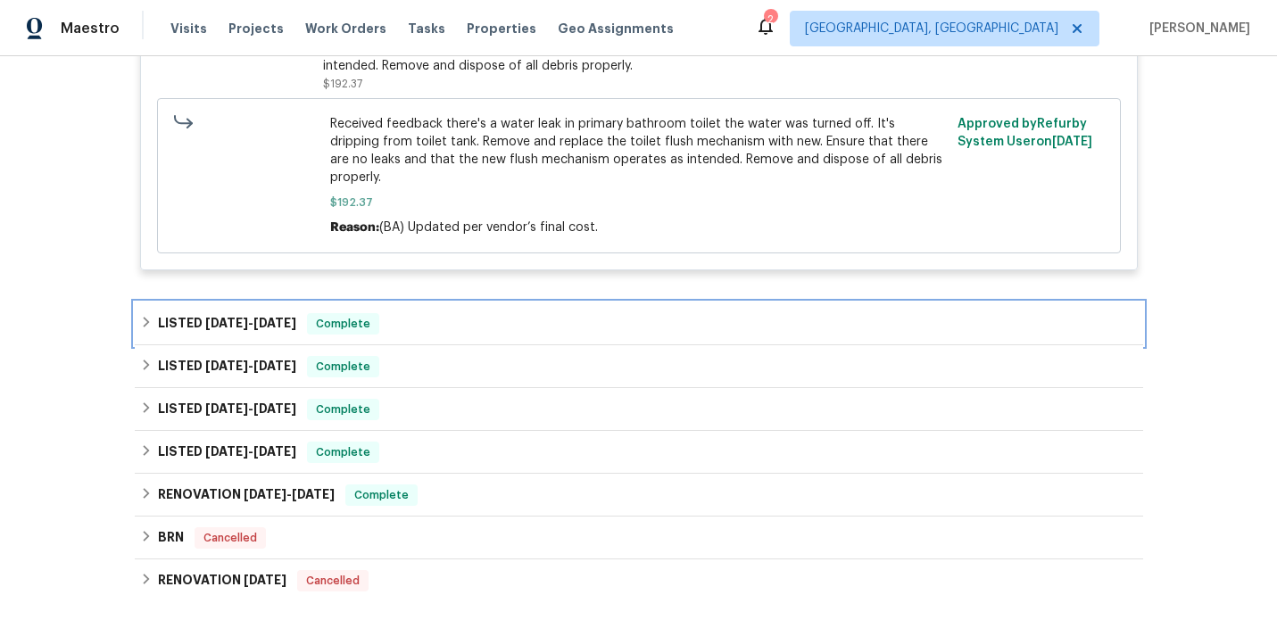
click at [417, 302] on div "LISTED 9/11/24 - 9/17/24 Complete" at bounding box center [639, 323] width 1008 height 43
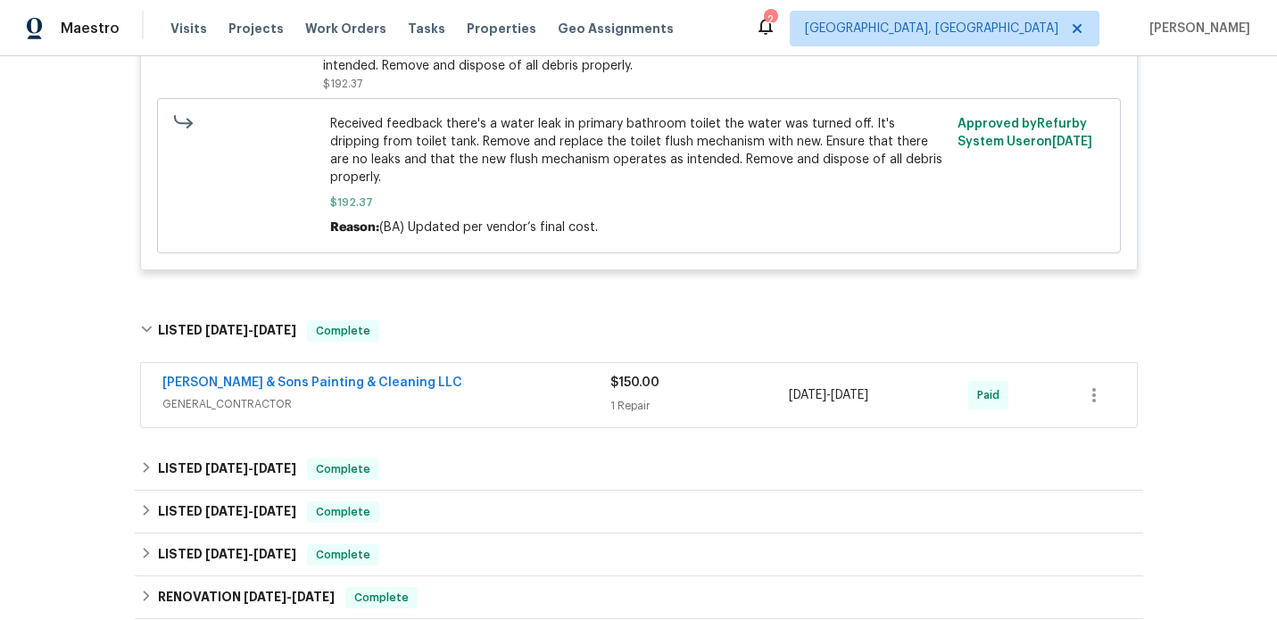
click at [450, 376] on div "Hodge & Sons Painting & Cleaning LLC" at bounding box center [386, 384] width 448 height 21
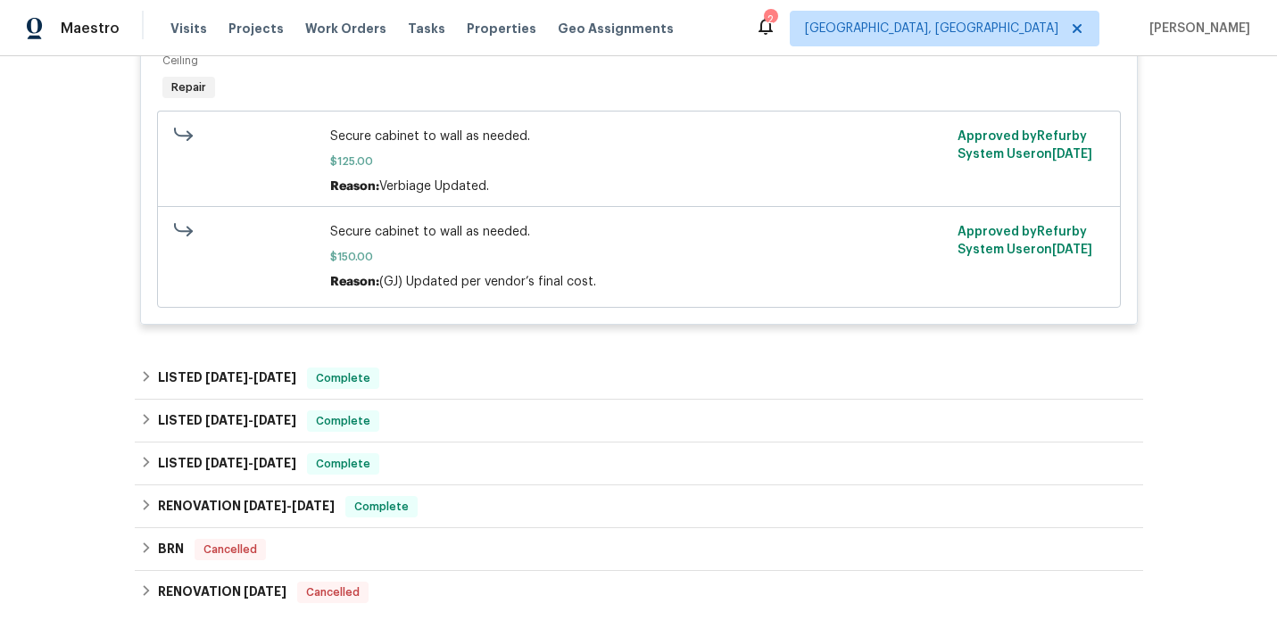
scroll to position [3294, 0]
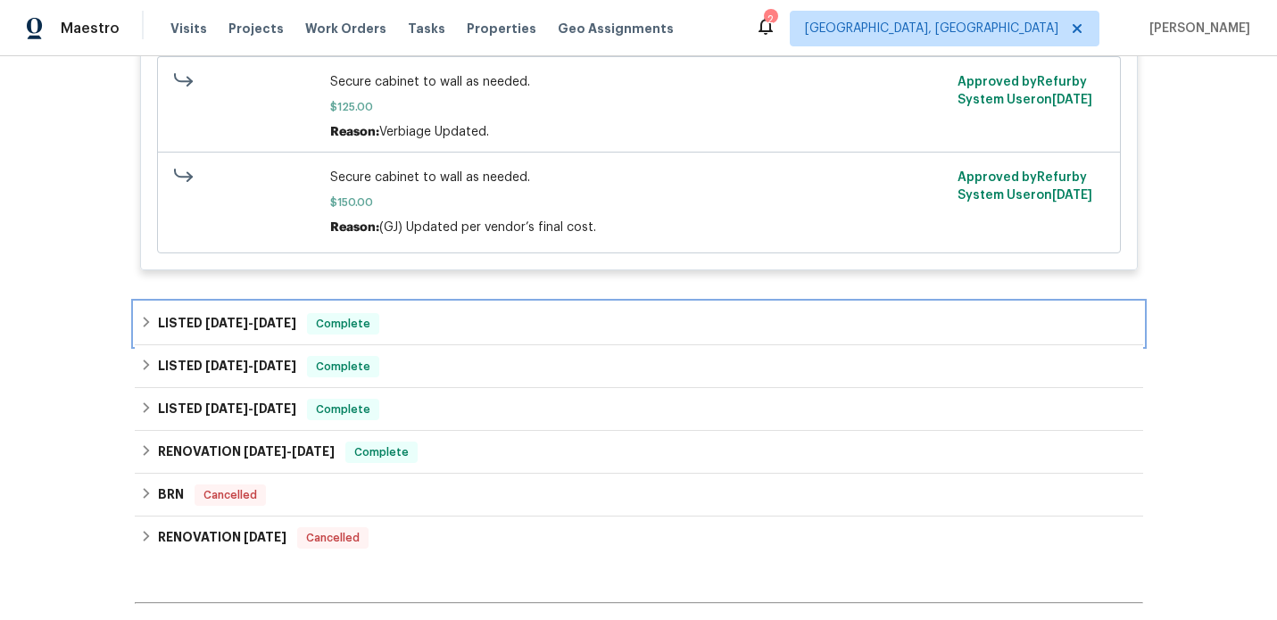
click at [469, 320] on div "LISTED 8/2/24 - 8/16/24 Complete" at bounding box center [638, 323] width 997 height 21
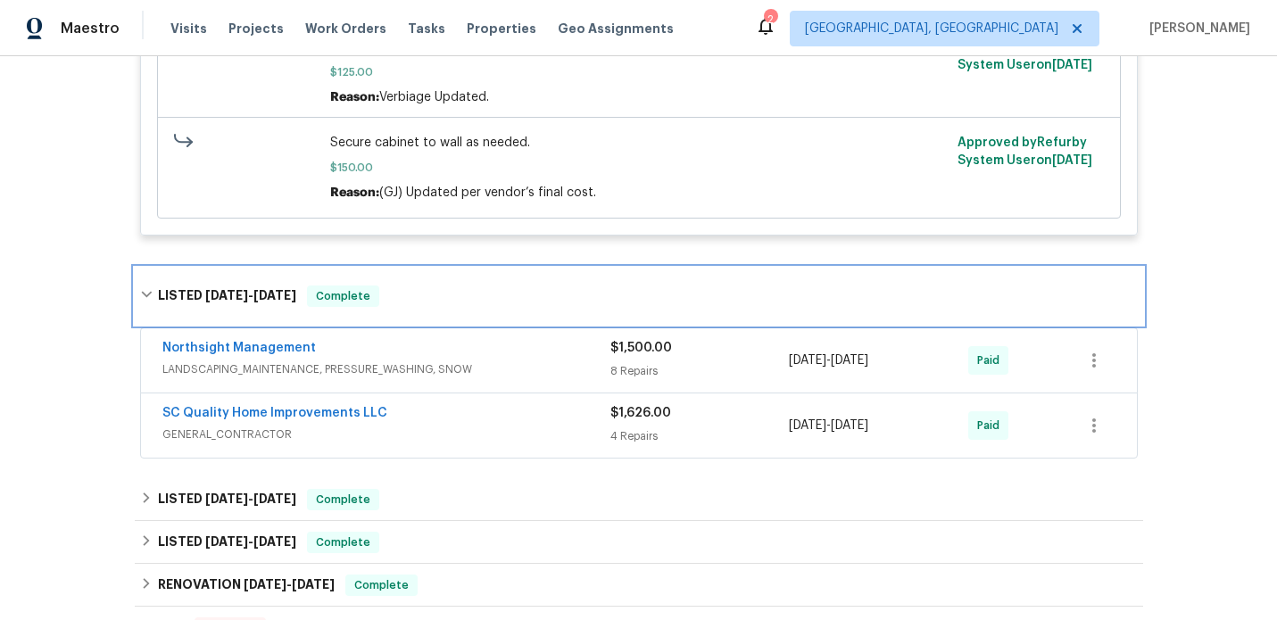
scroll to position [3390, 0]
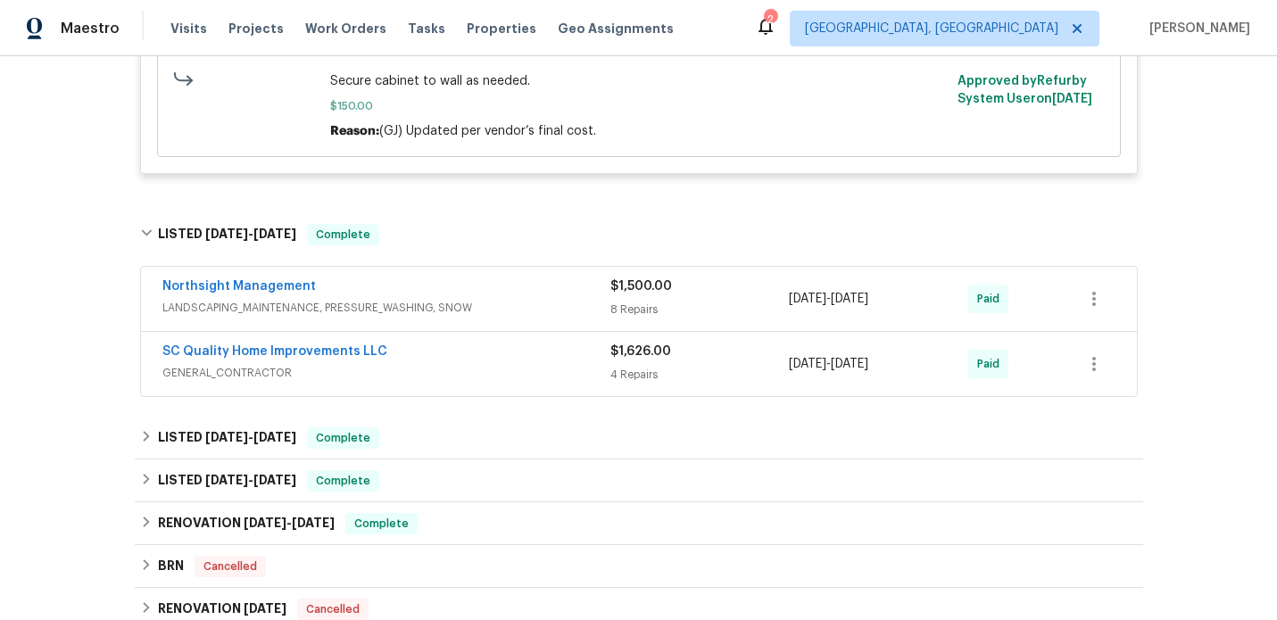
click at [551, 304] on span "LANDSCAPING_MAINTENANCE, PRESSURE_WASHING, SNOW" at bounding box center [386, 308] width 448 height 18
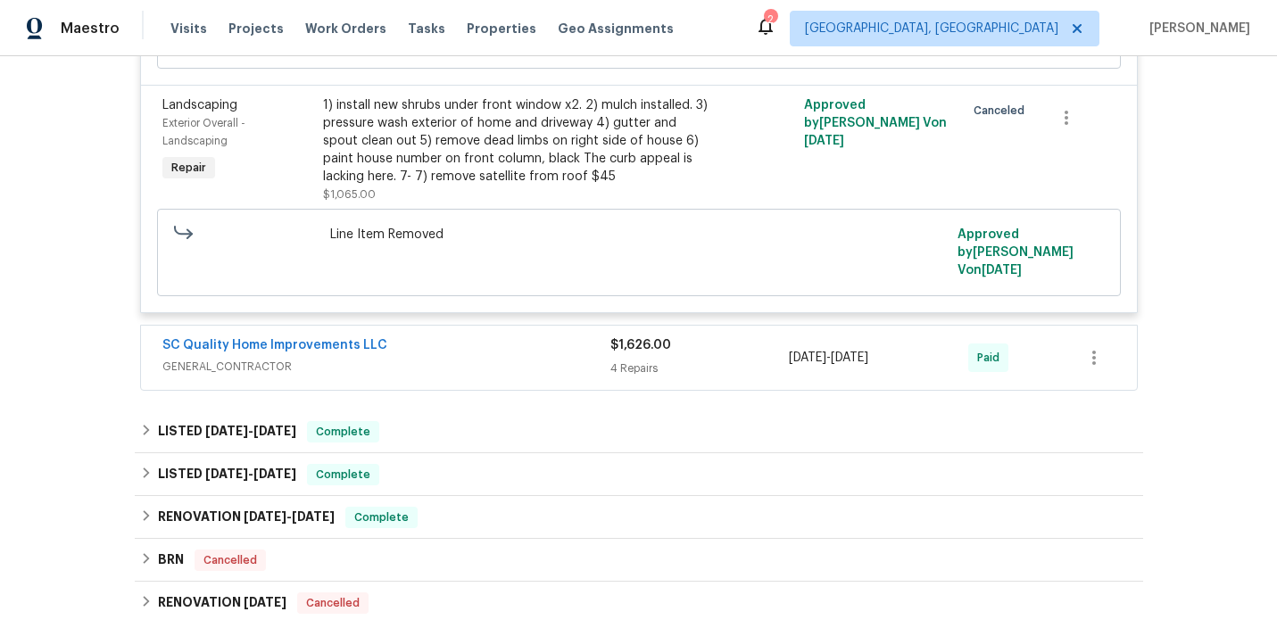
scroll to position [5454, 0]
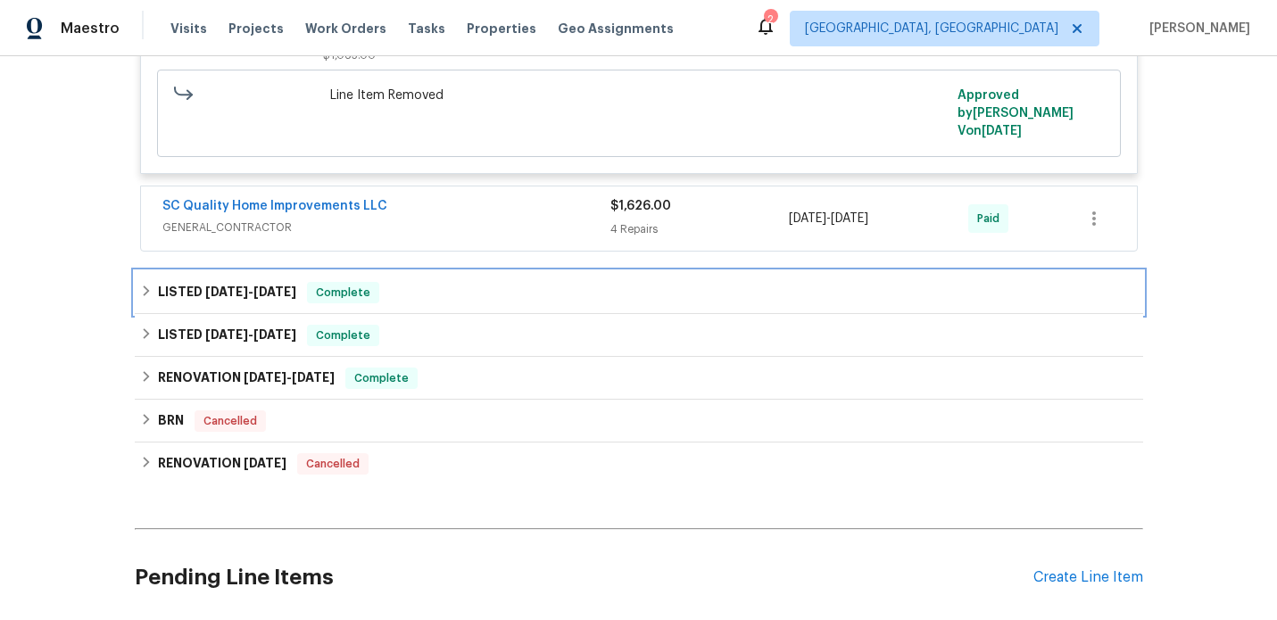
click at [467, 271] on div "LISTED 7/11/24 - 7/11/24 Complete" at bounding box center [639, 292] width 1008 height 43
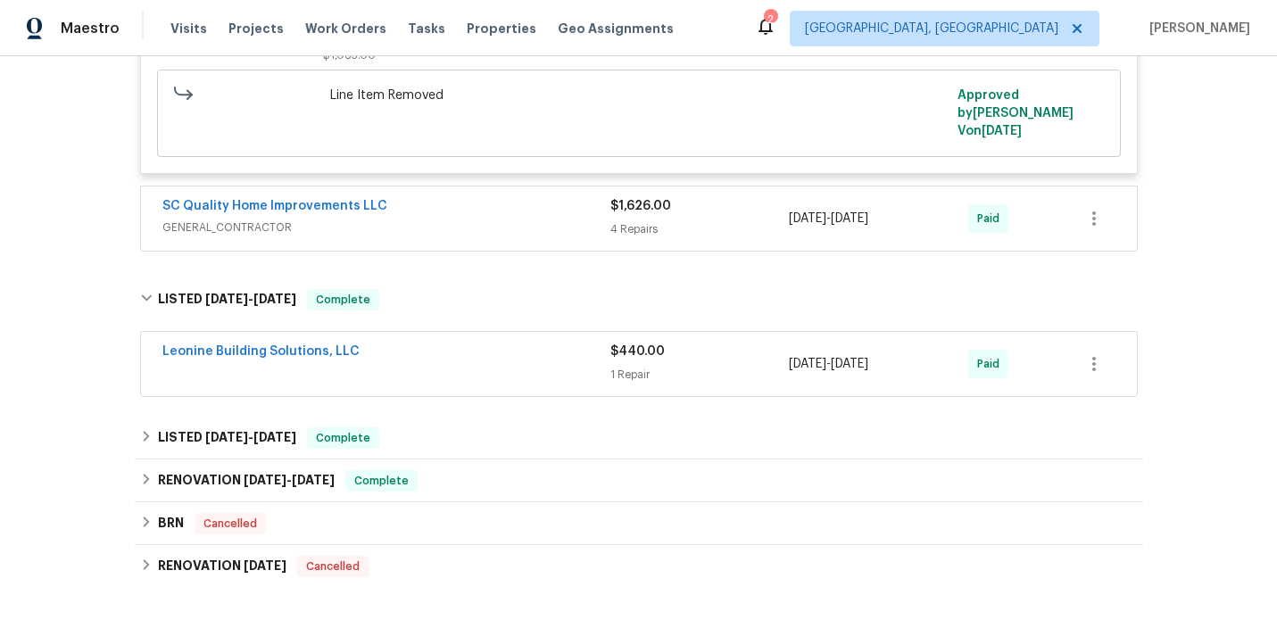
click at [519, 343] on div "Leonine Building Solutions, LLC" at bounding box center [386, 353] width 448 height 21
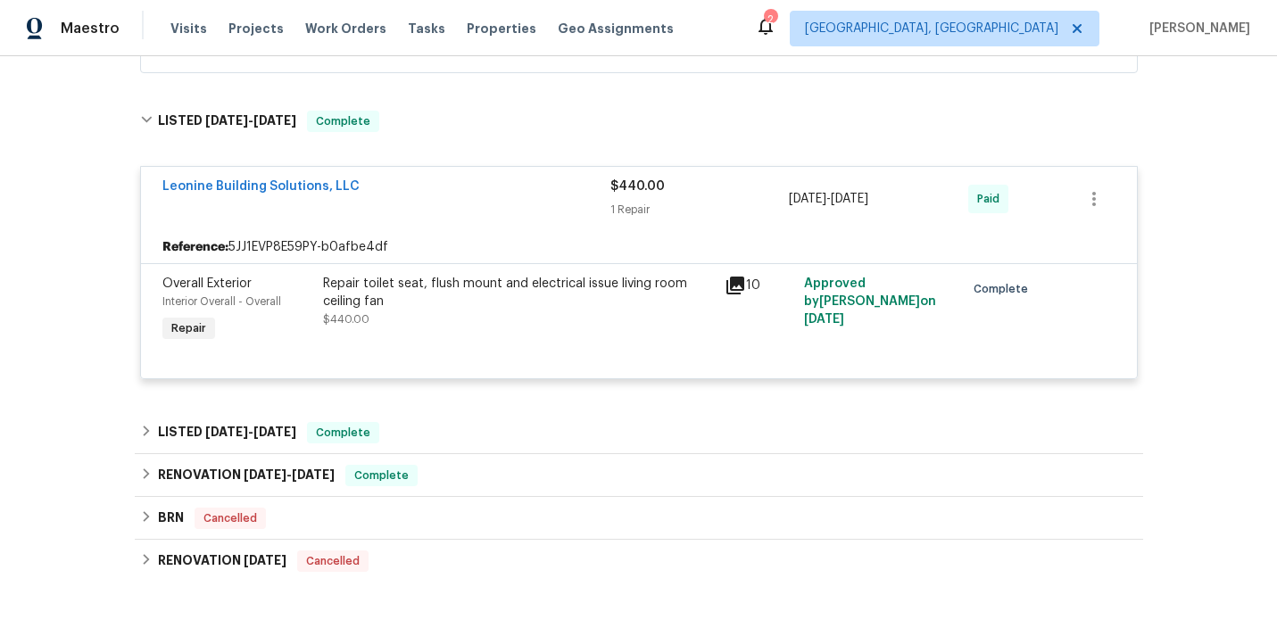
scroll to position [5693, 0]
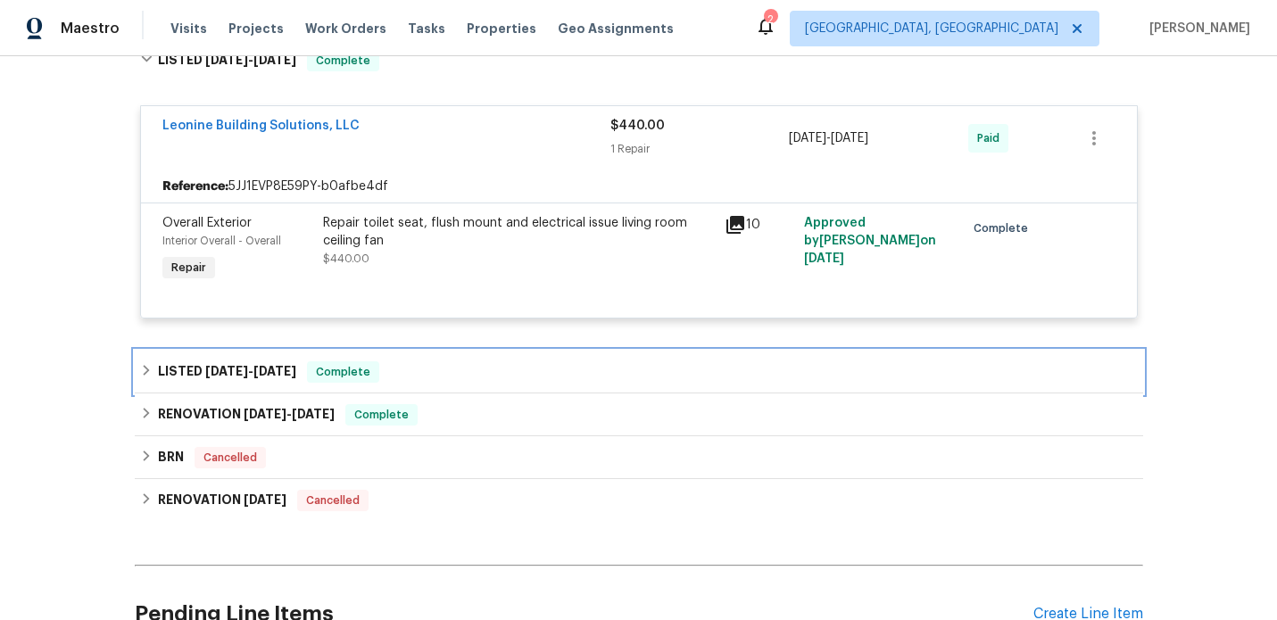
click at [498, 361] on div "LISTED 6/10/24 - 6/17/24 Complete" at bounding box center [638, 371] width 997 height 21
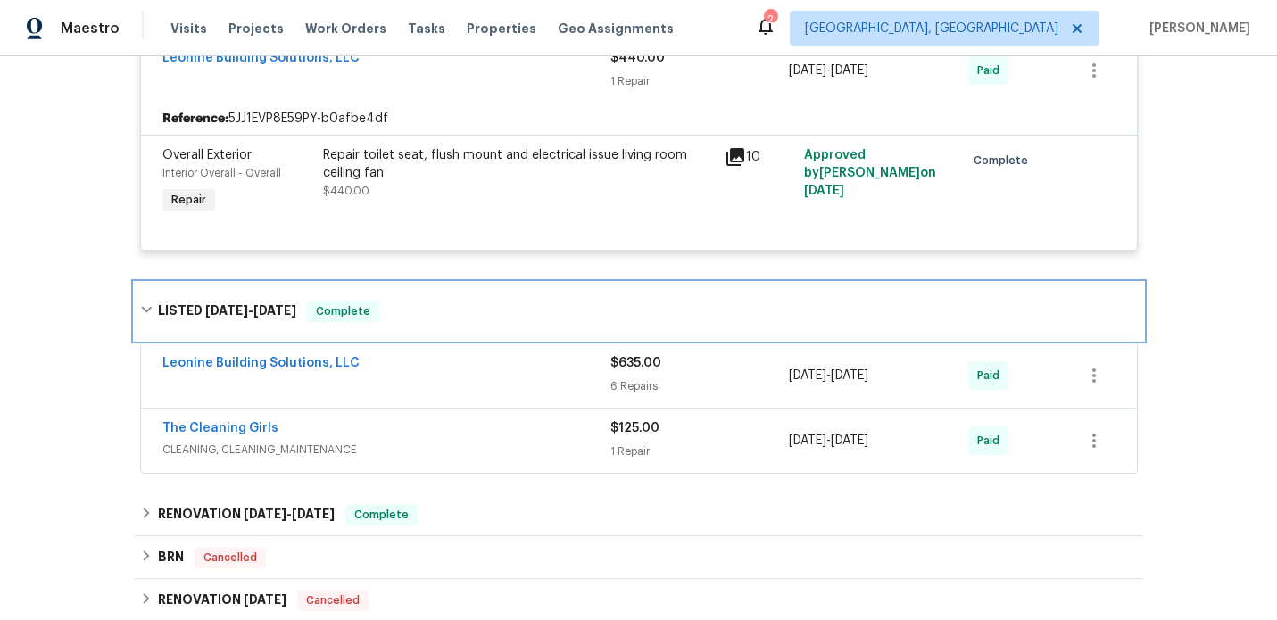
scroll to position [5770, 0]
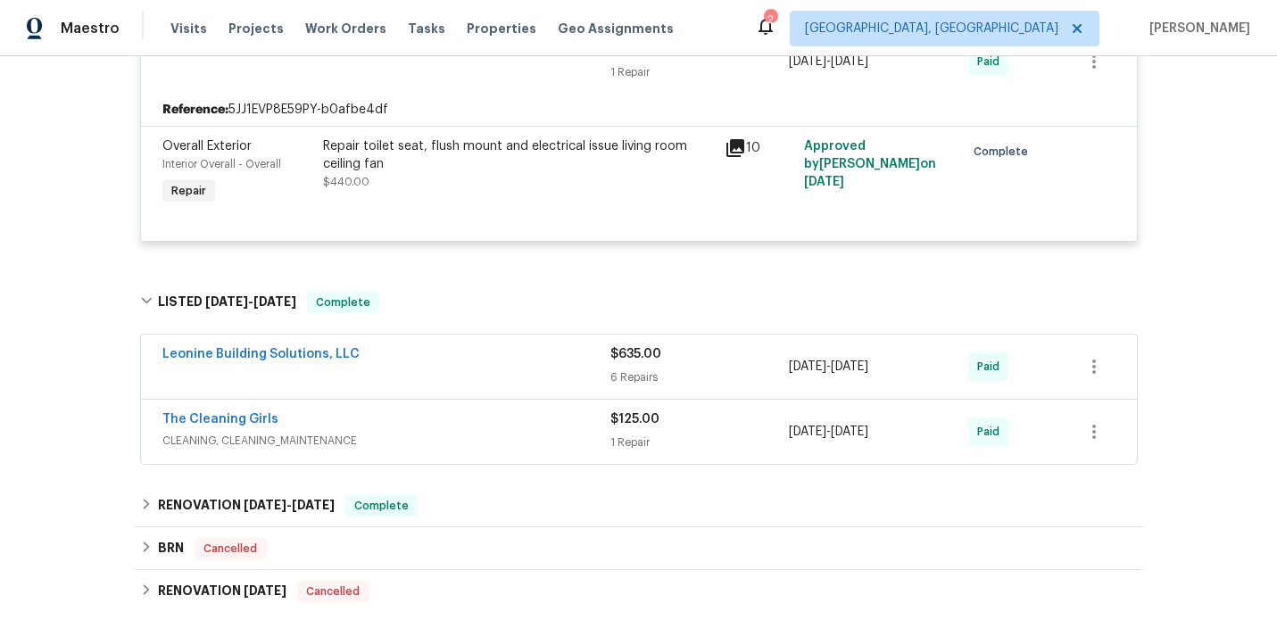
click at [505, 353] on div "Leonine Building Solutions, LLC" at bounding box center [386, 366] width 448 height 43
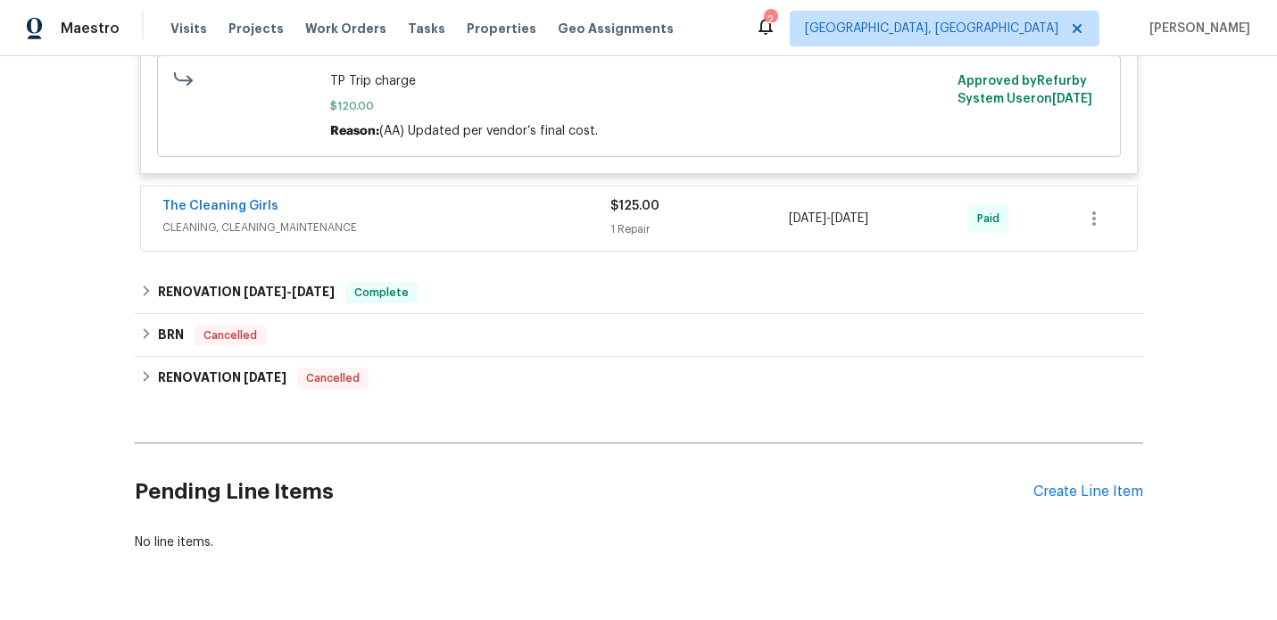
scroll to position [7901, 0]
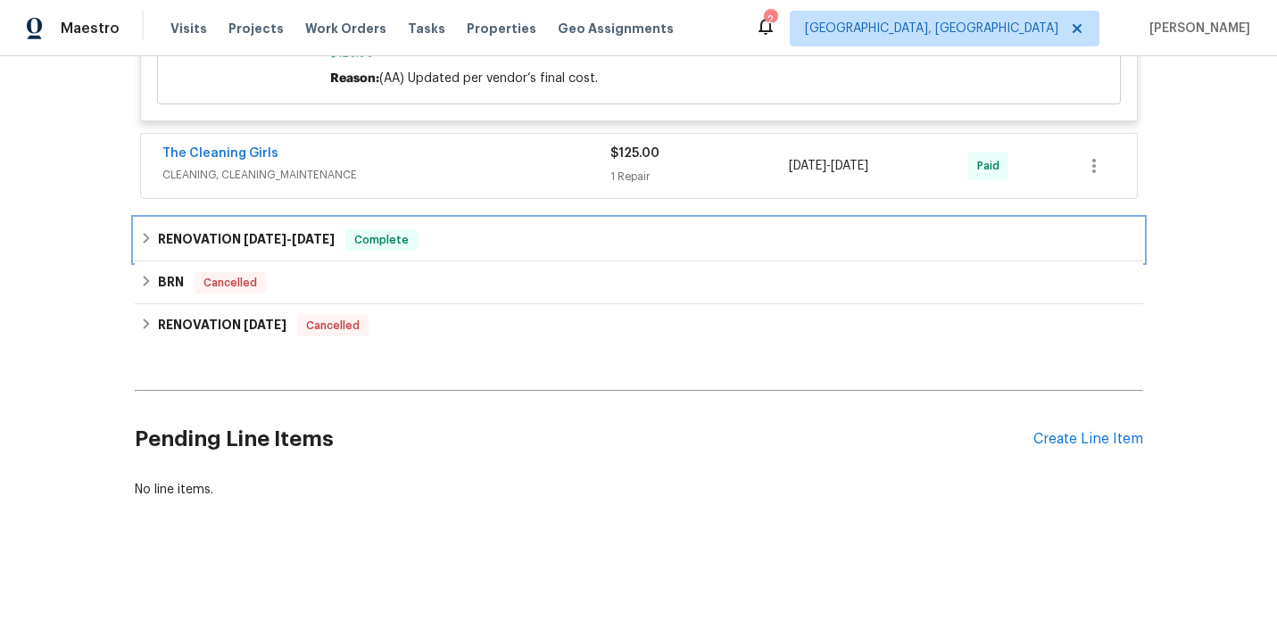
click at [490, 250] on div "RENOVATION 5/21/24 - 6/4/24 Complete" at bounding box center [638, 239] width 997 height 21
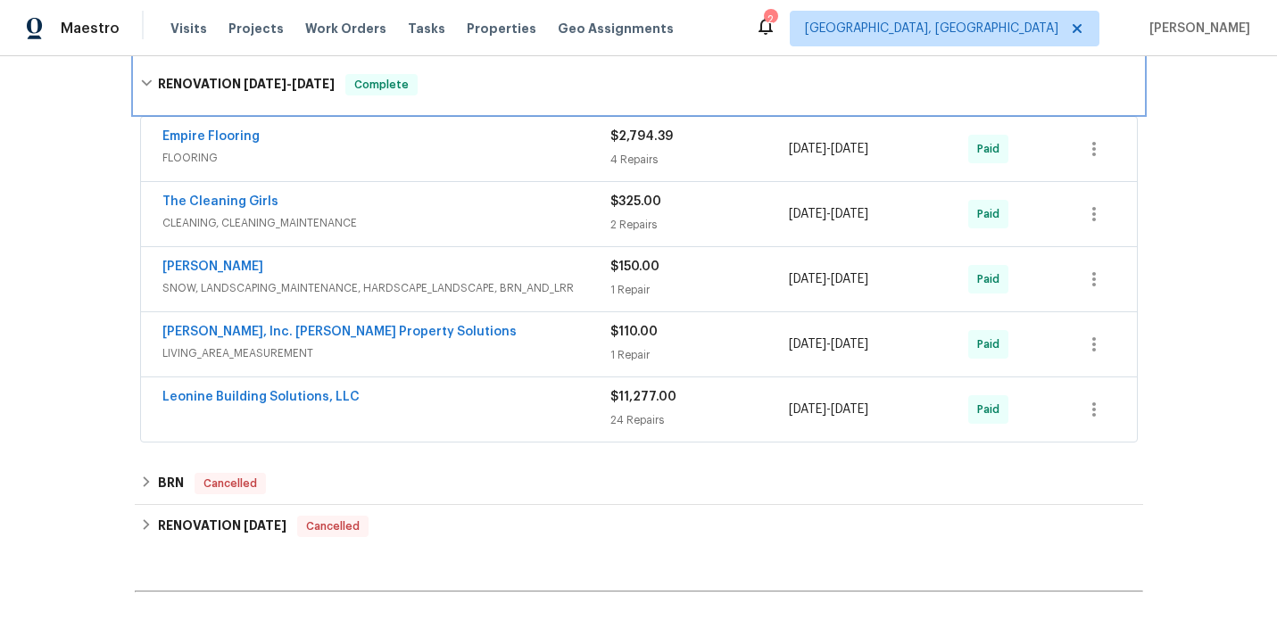
scroll to position [8069, 0]
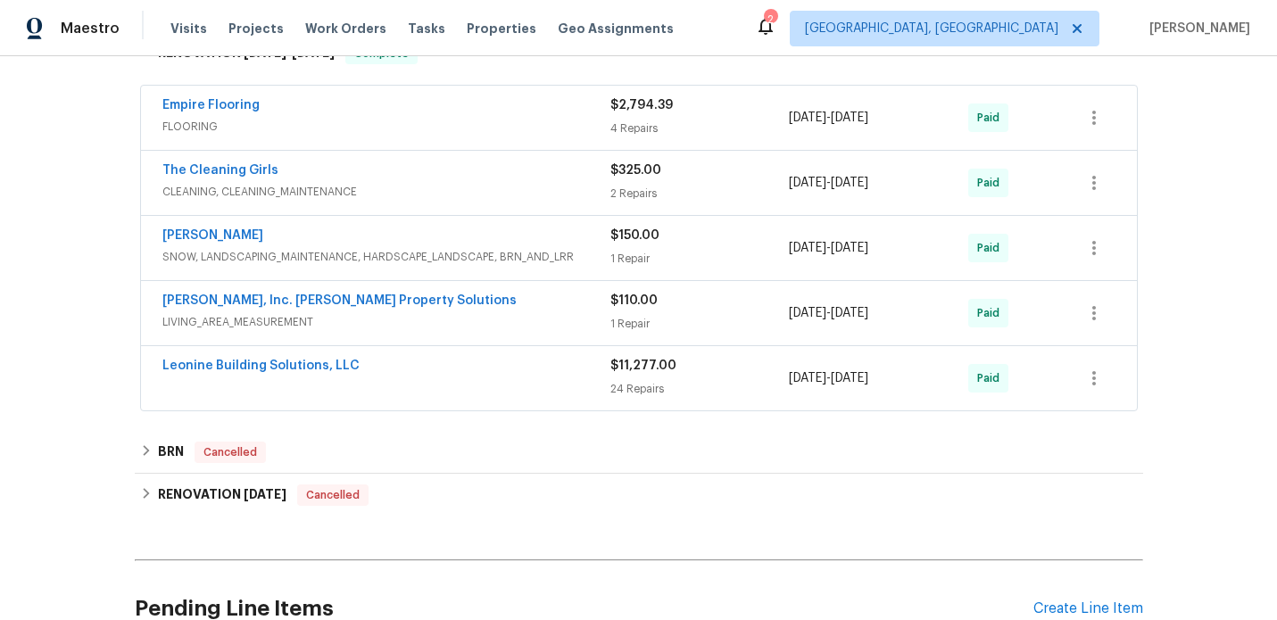
click at [487, 378] on div "Leonine Building Solutions, LLC" at bounding box center [386, 367] width 448 height 21
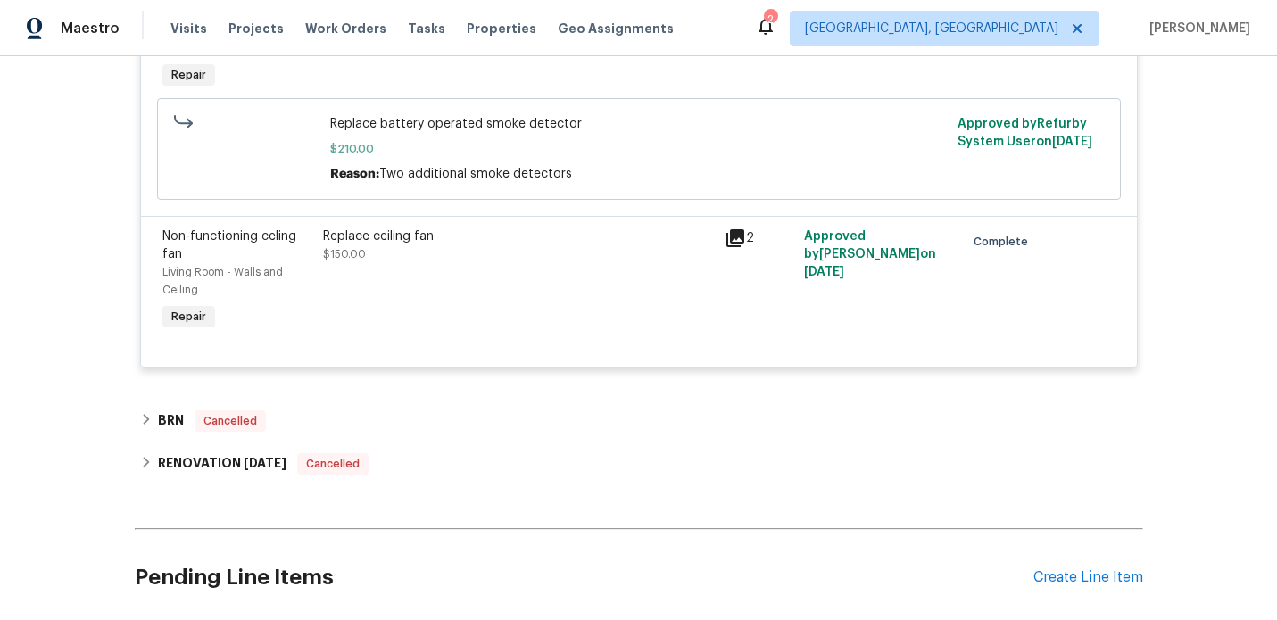
scroll to position [12631, 0]
